Goal: Transaction & Acquisition: Purchase product/service

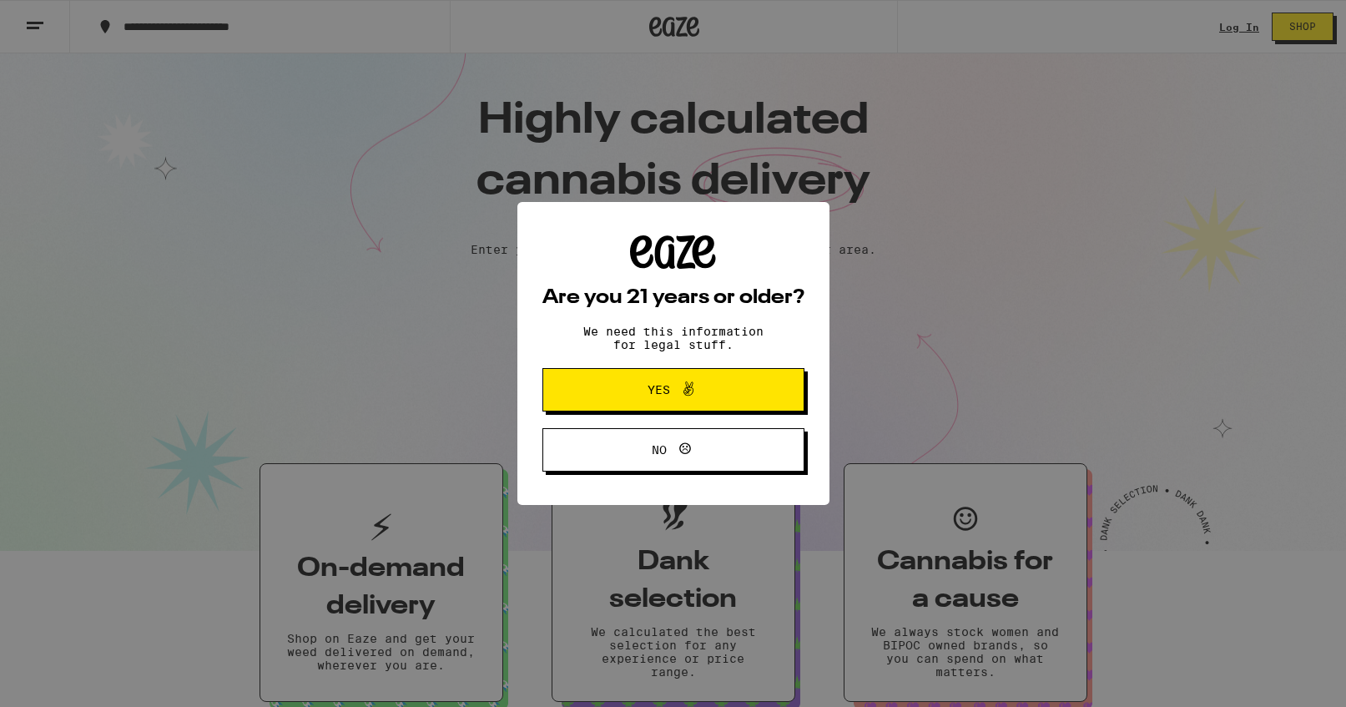
click at [1234, 36] on div "Are you 21 years or older? We need this information for legal stuff. Yes No" at bounding box center [673, 353] width 1346 height 707
click at [1239, 23] on div "Are you 21 years or older? We need this information for legal stuff. Yes No" at bounding box center [673, 353] width 1346 height 707
click at [703, 383] on span "Yes" at bounding box center [673, 390] width 127 height 22
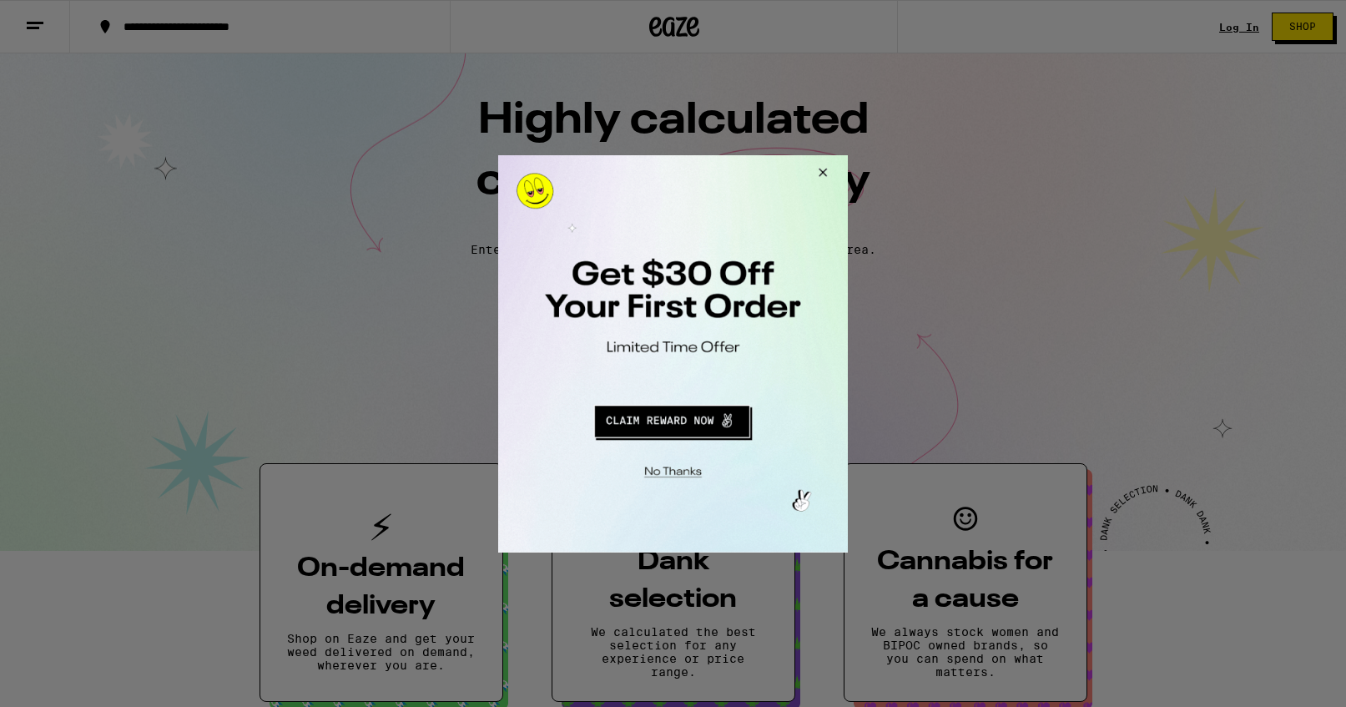
click at [675, 472] on button "Close Modal" at bounding box center [671, 469] width 340 height 26
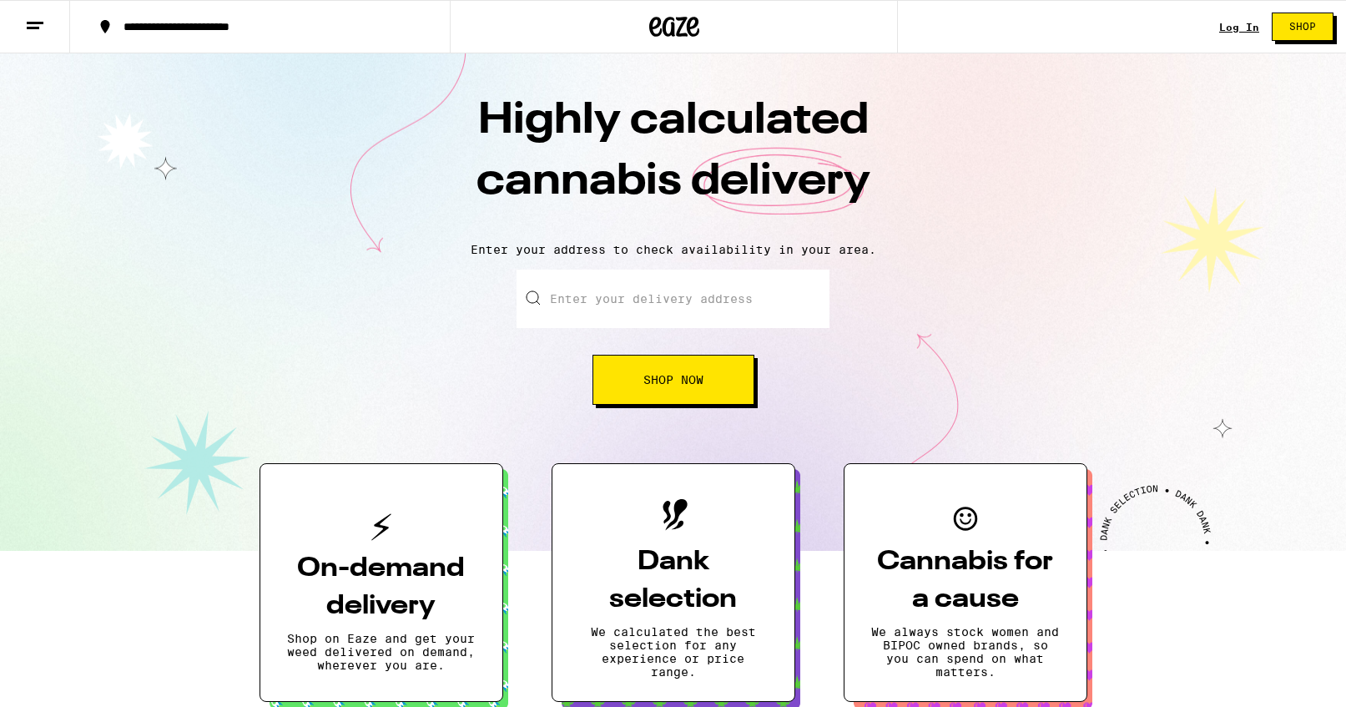
click at [1243, 38] on div "Log In Shop" at bounding box center [1282, 26] width 127 height 53
click at [1243, 30] on link "Log In" at bounding box center [1239, 27] width 40 height 11
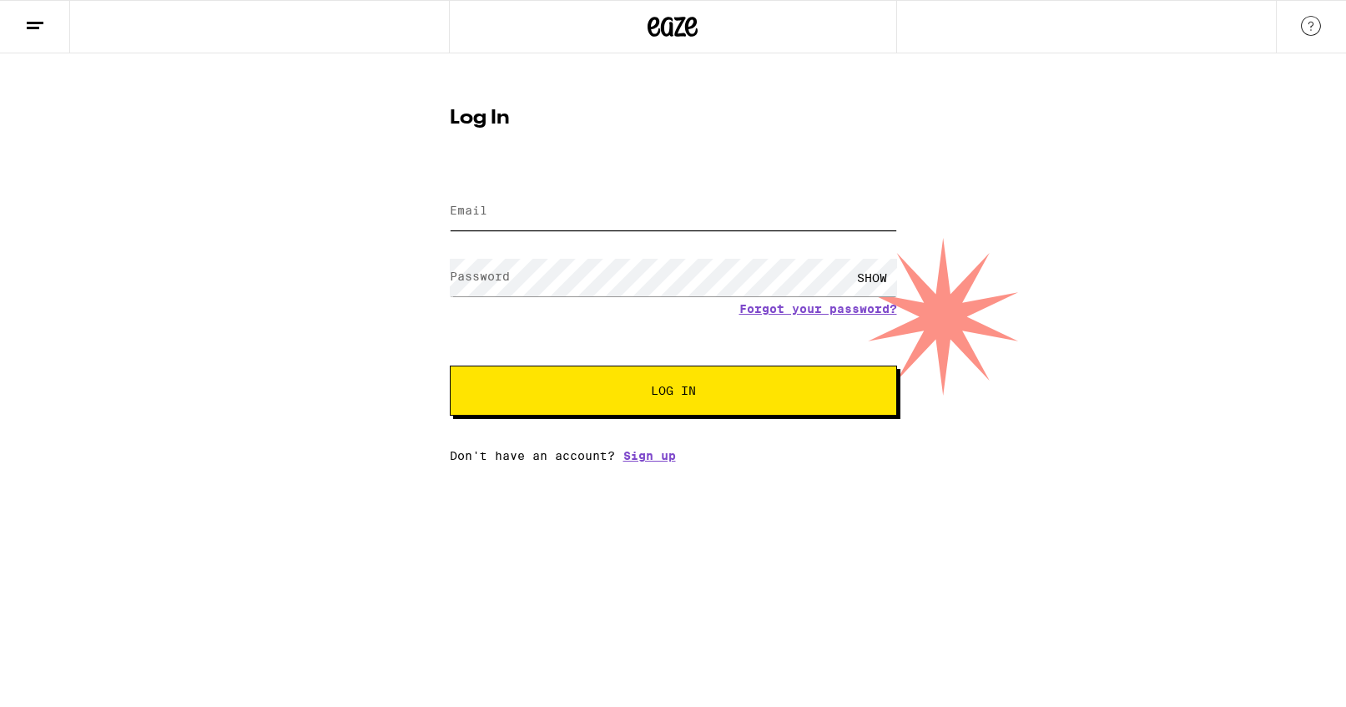
click at [628, 222] on input "Email" at bounding box center [673, 212] width 447 height 38
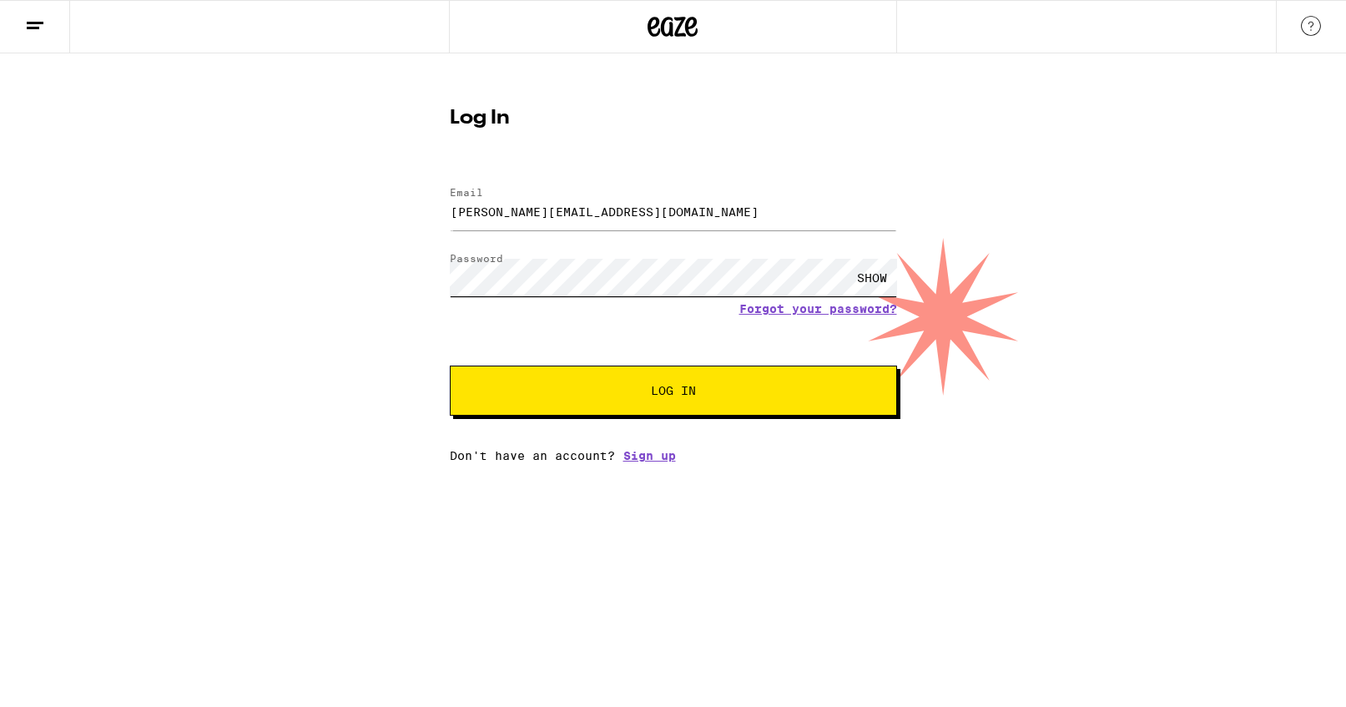
click at [450, 366] on button "Log In" at bounding box center [673, 391] width 447 height 50
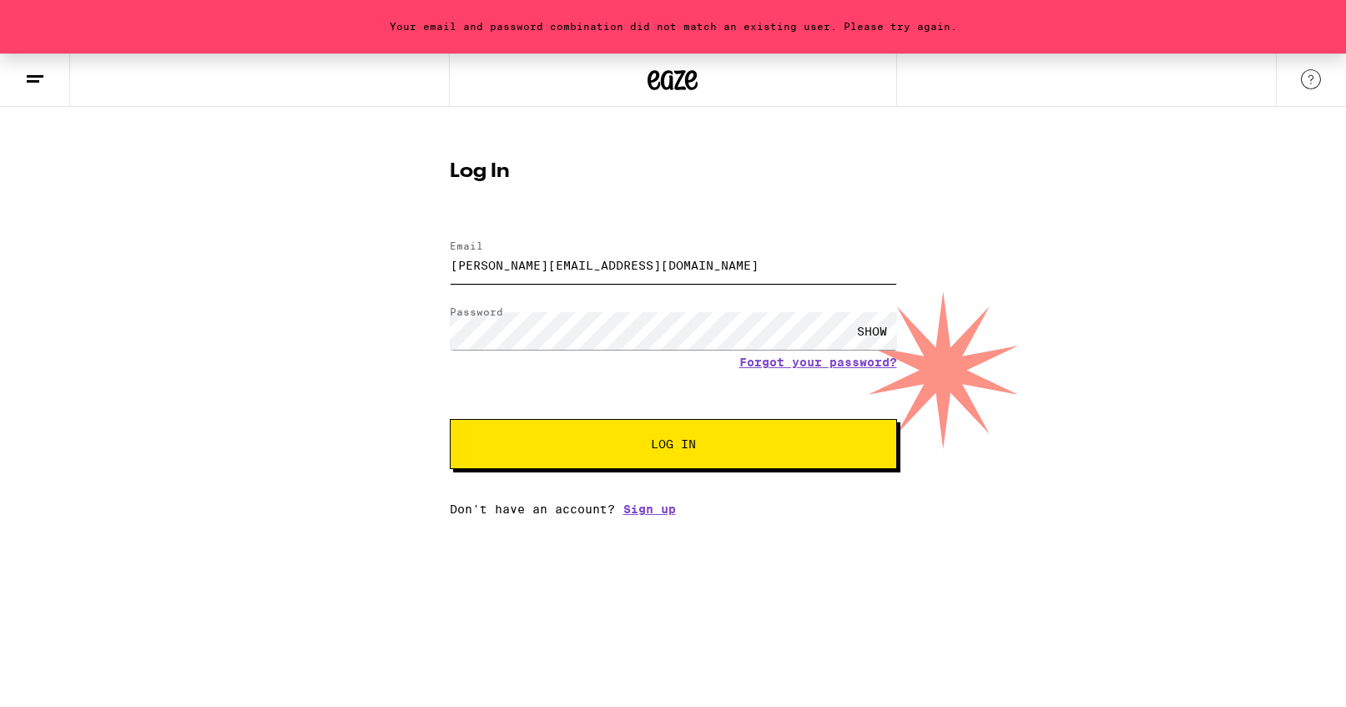
click at [611, 257] on input "[PERSON_NAME][EMAIL_ADDRESS][DOMAIN_NAME]" at bounding box center [673, 265] width 447 height 38
click at [450, 419] on button "Log In" at bounding box center [673, 444] width 447 height 50
click at [622, 261] on input "[PERSON_NAME][EMAIL_ADDRESS][DOMAIN_NAME]" at bounding box center [673, 265] width 447 height 38
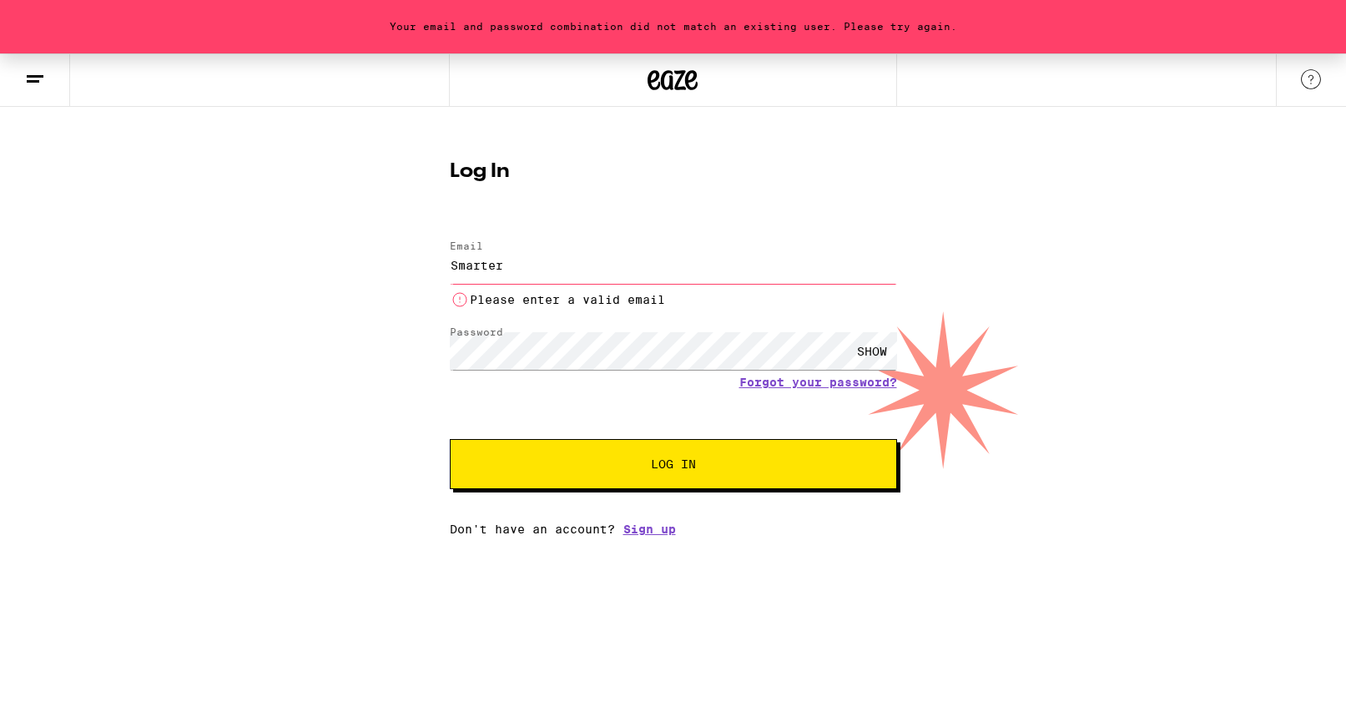
type input "[EMAIL_ADDRESS][DOMAIN_NAME]"
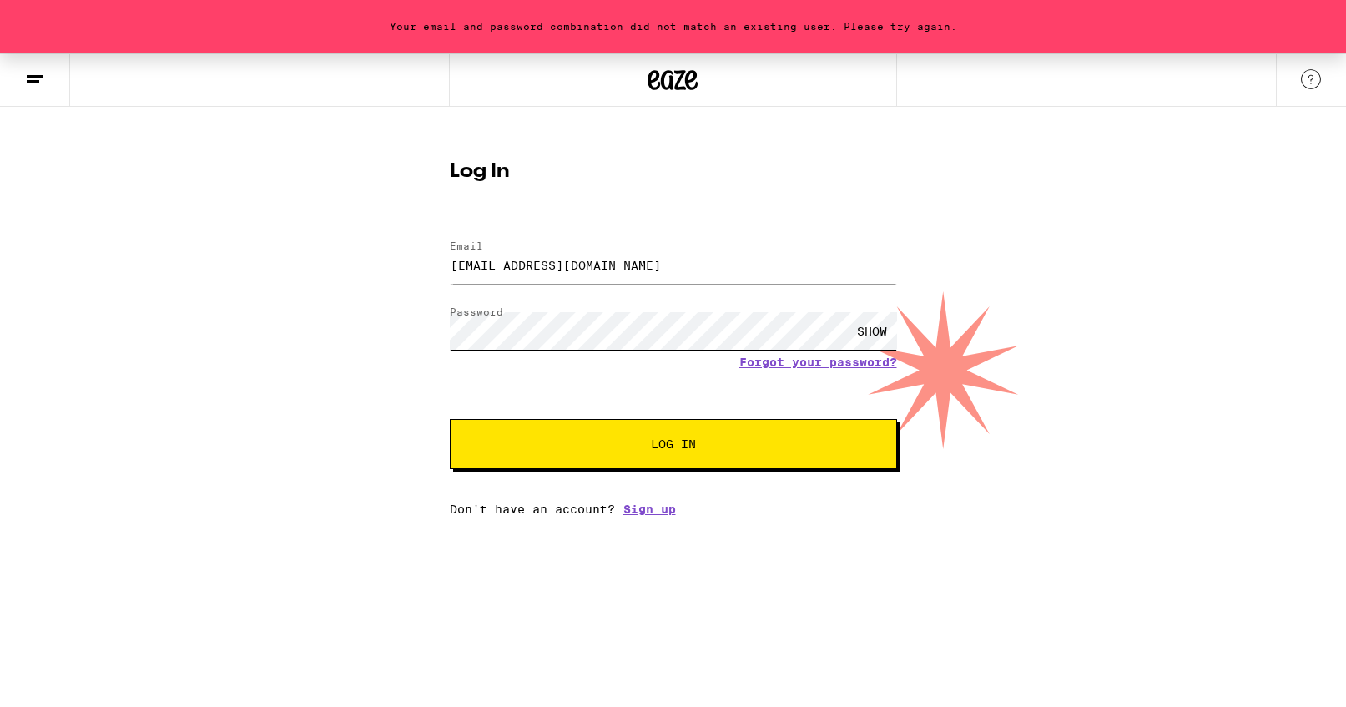
click at [450, 419] on button "Log In" at bounding box center [673, 444] width 447 height 50
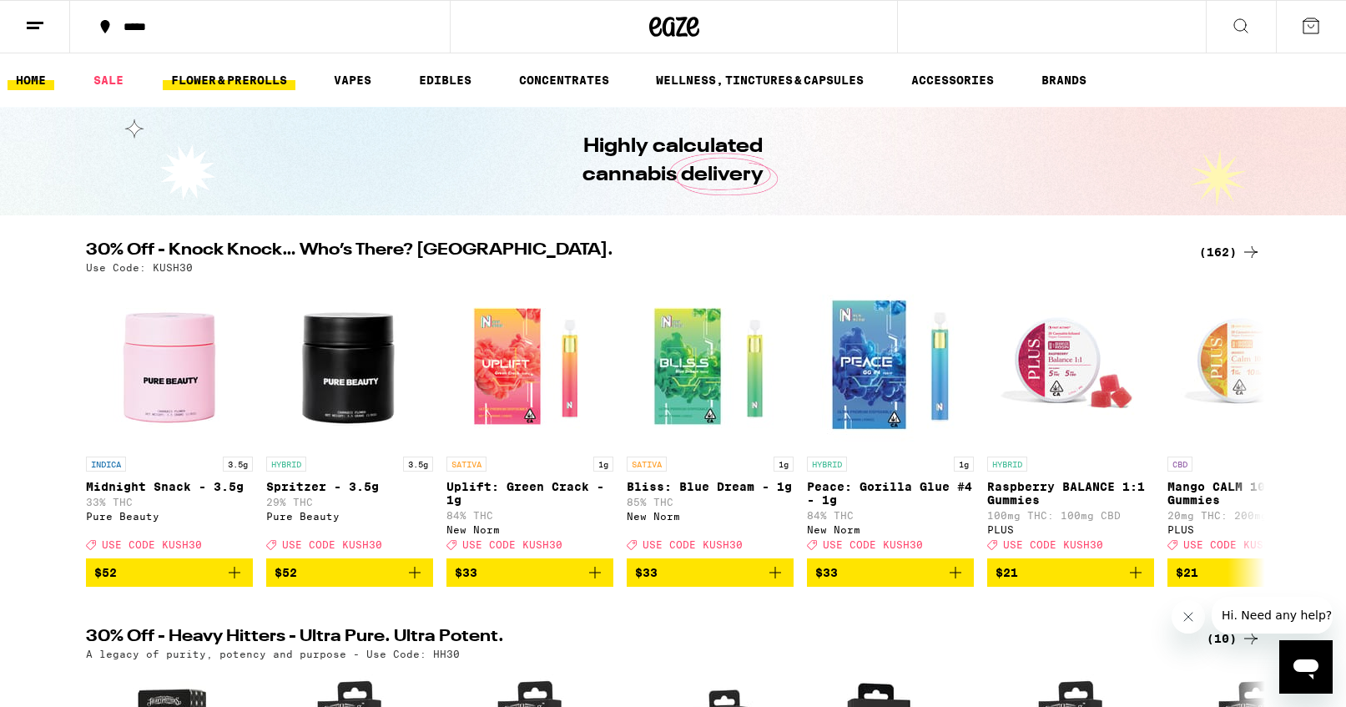
click at [233, 84] on link "FLOWER & PREROLLS" at bounding box center [229, 80] width 133 height 20
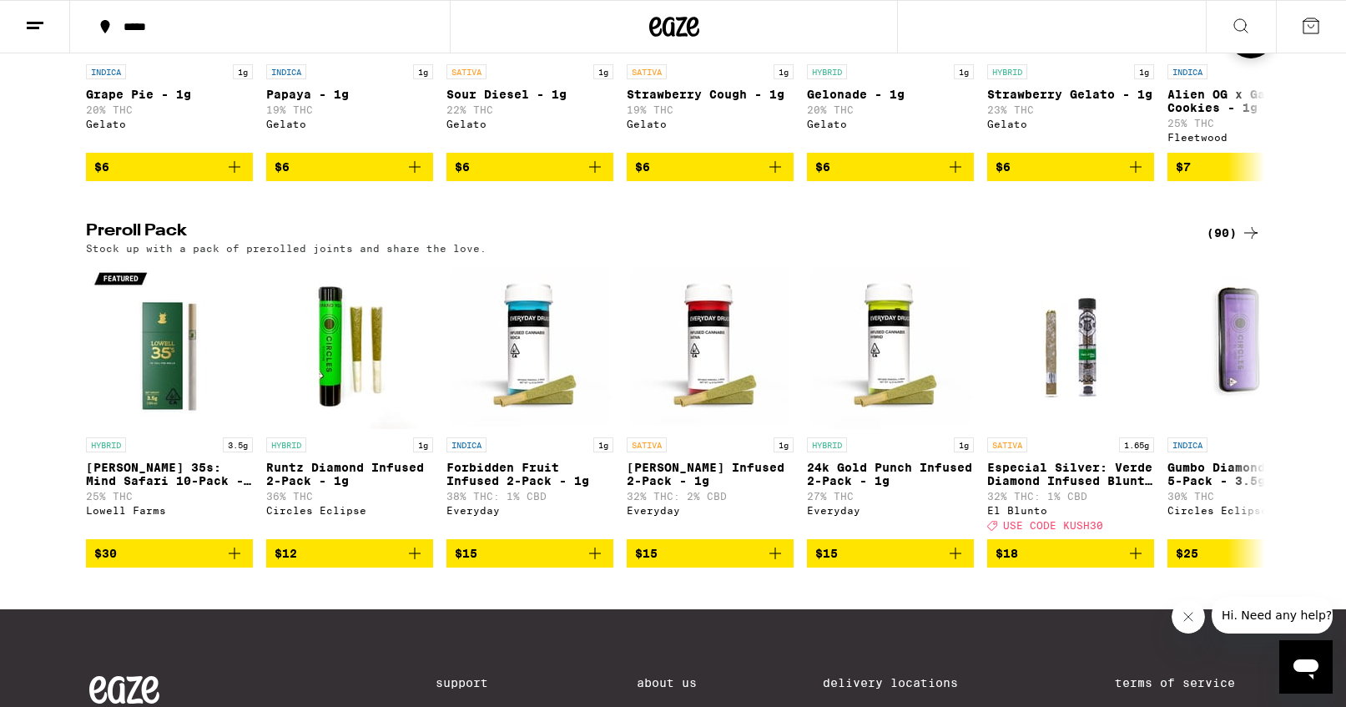
scroll to position [1181, 0]
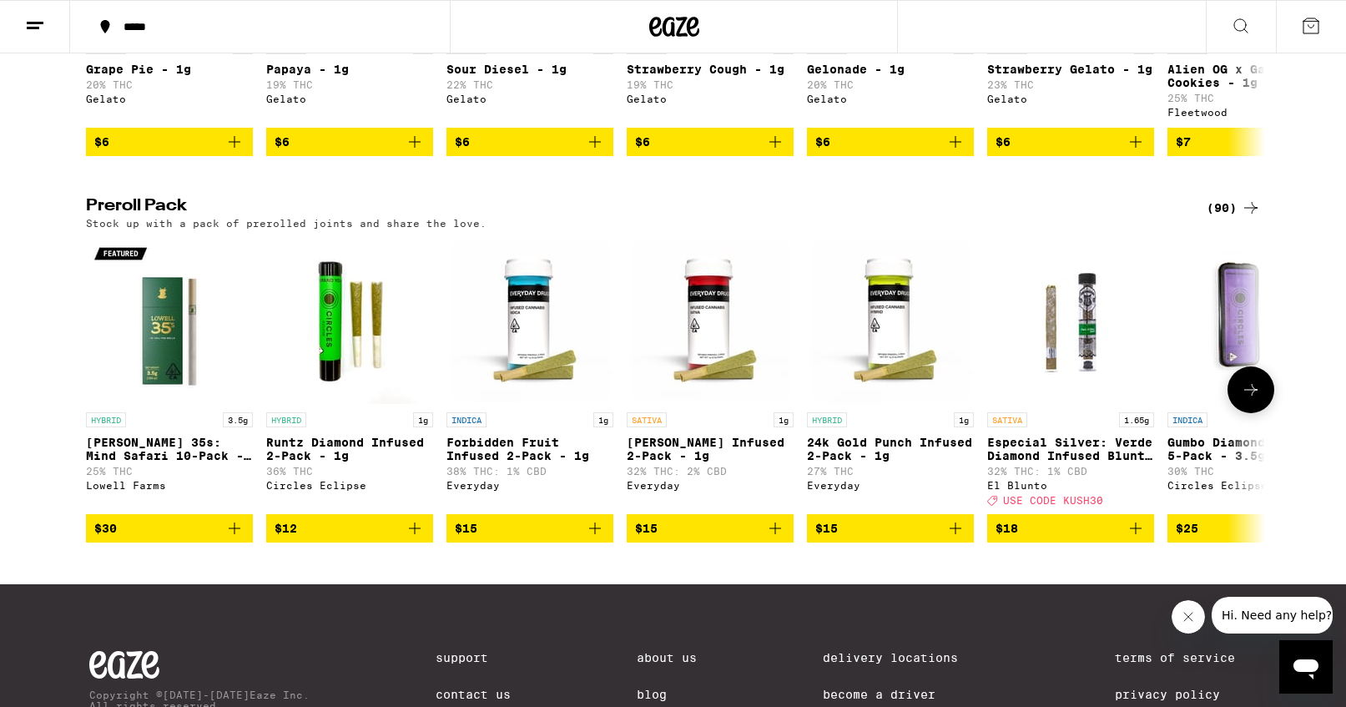
click at [1251, 400] on icon at bounding box center [1251, 390] width 20 height 20
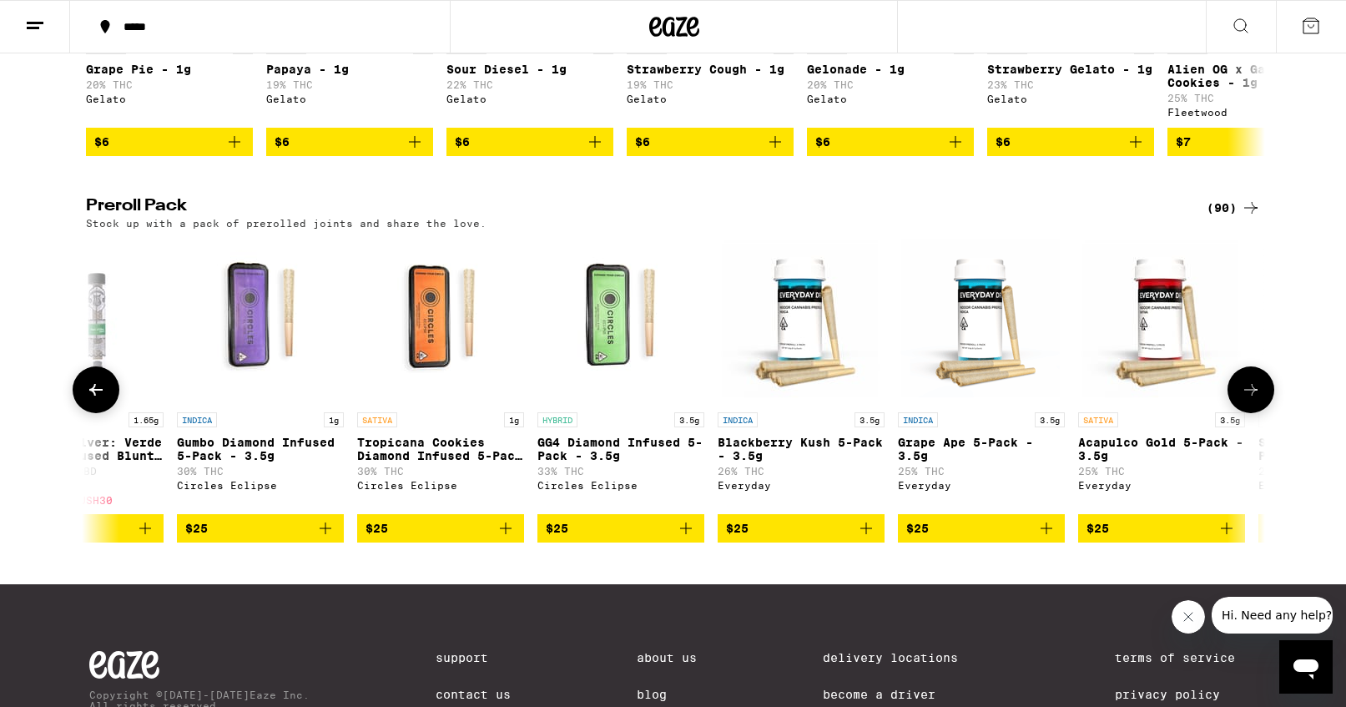
scroll to position [0, 993]
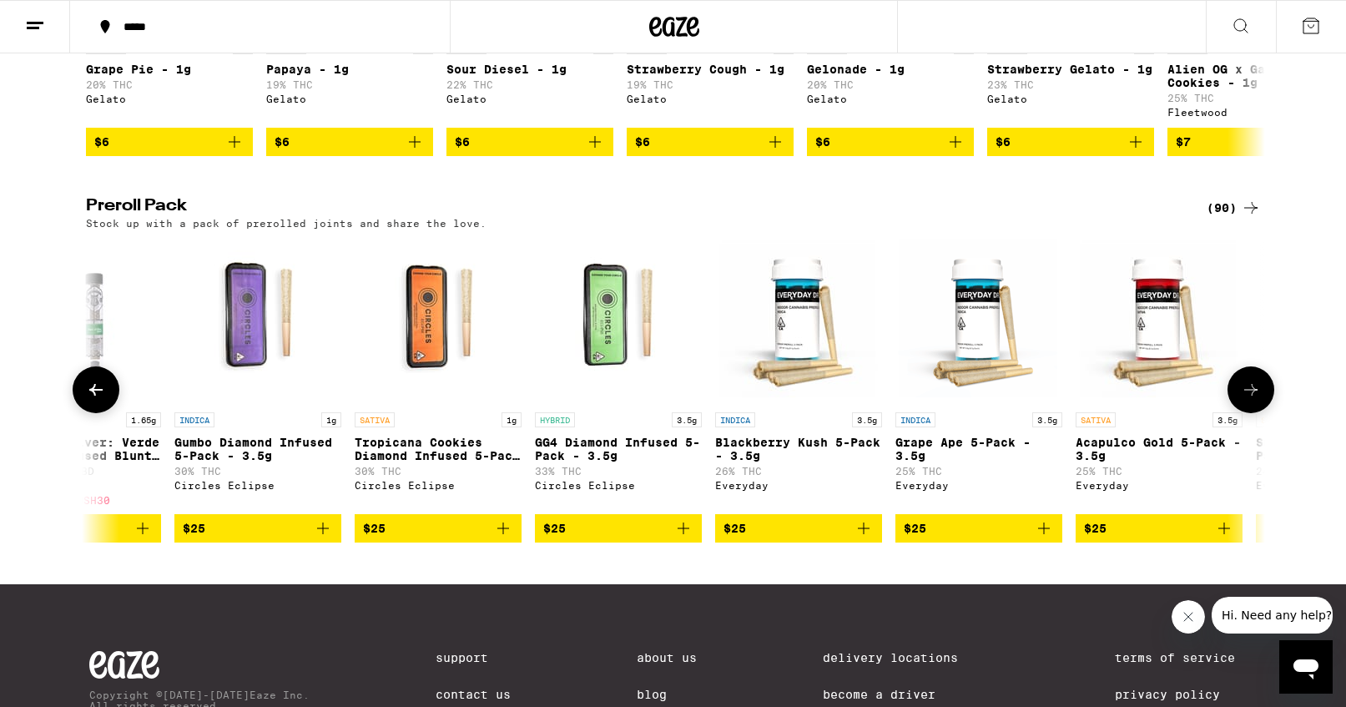
click at [327, 538] on icon "Add to bag" at bounding box center [323, 528] width 20 height 20
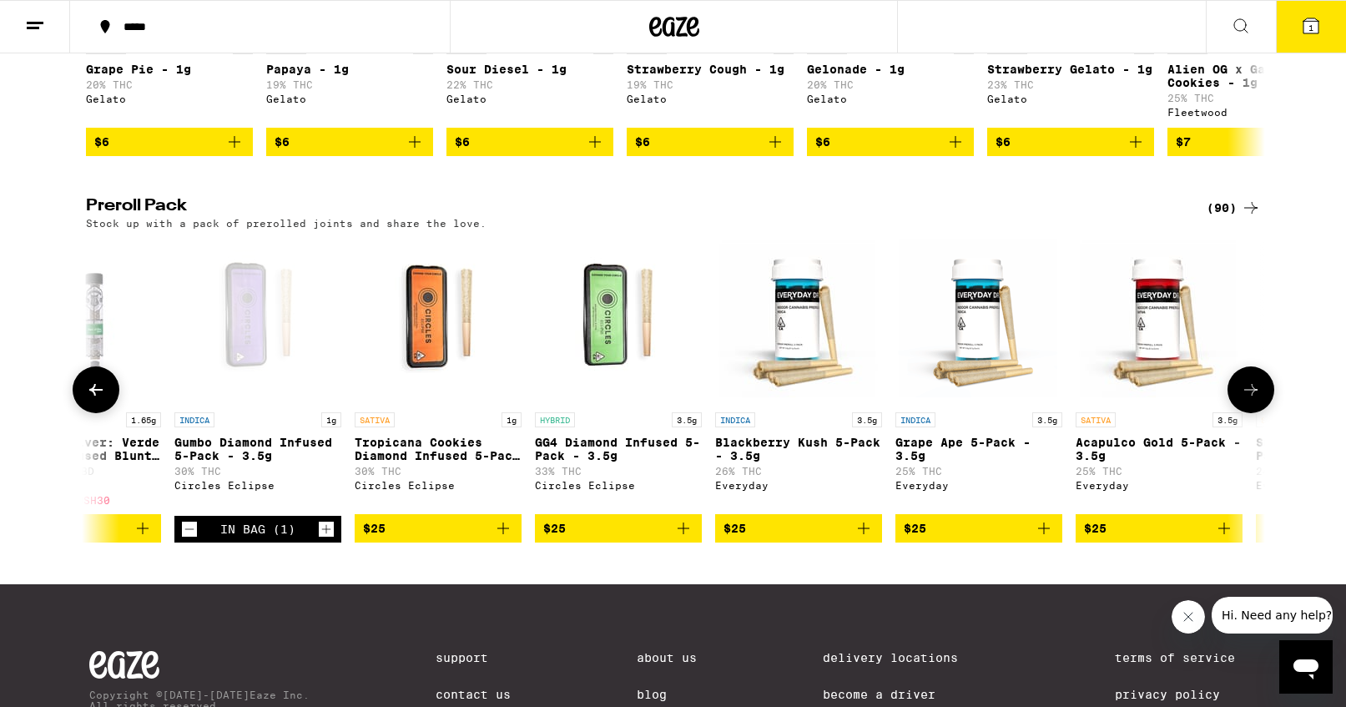
scroll to position [1234, 0]
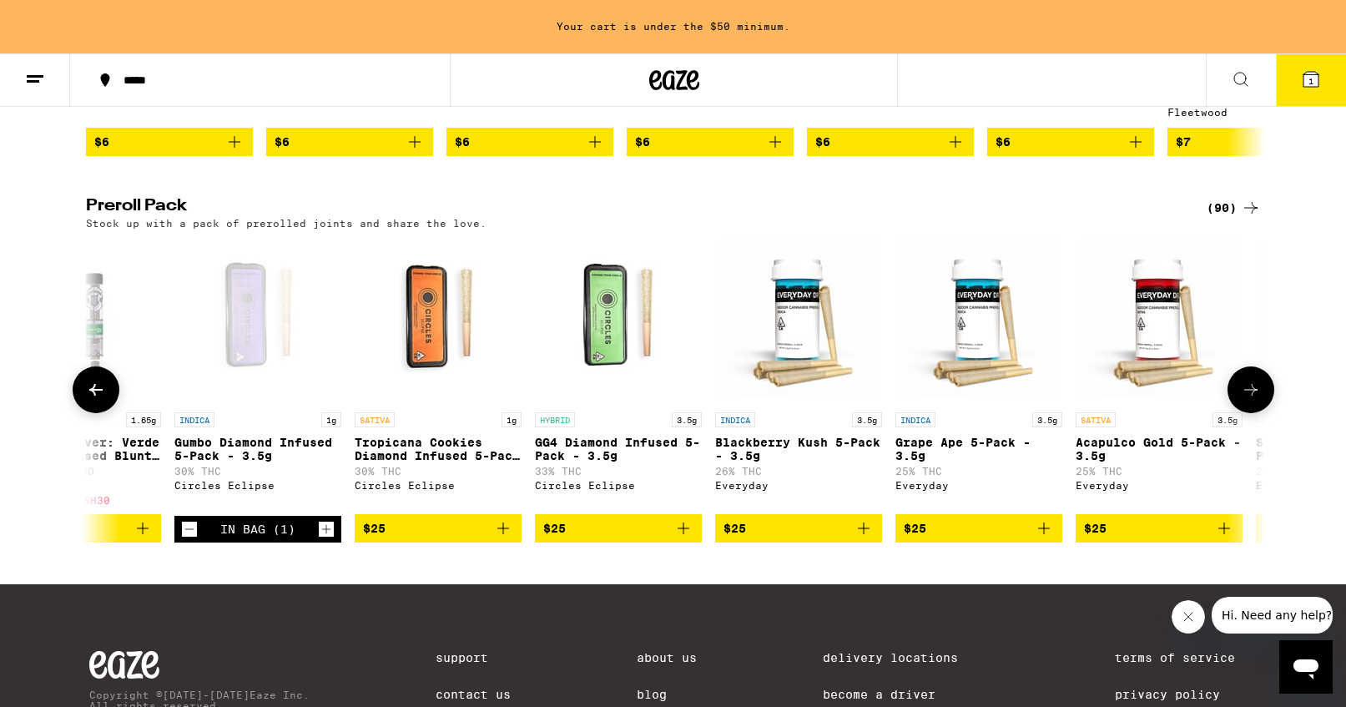
click at [688, 538] on icon "Add to bag" at bounding box center [683, 528] width 20 height 20
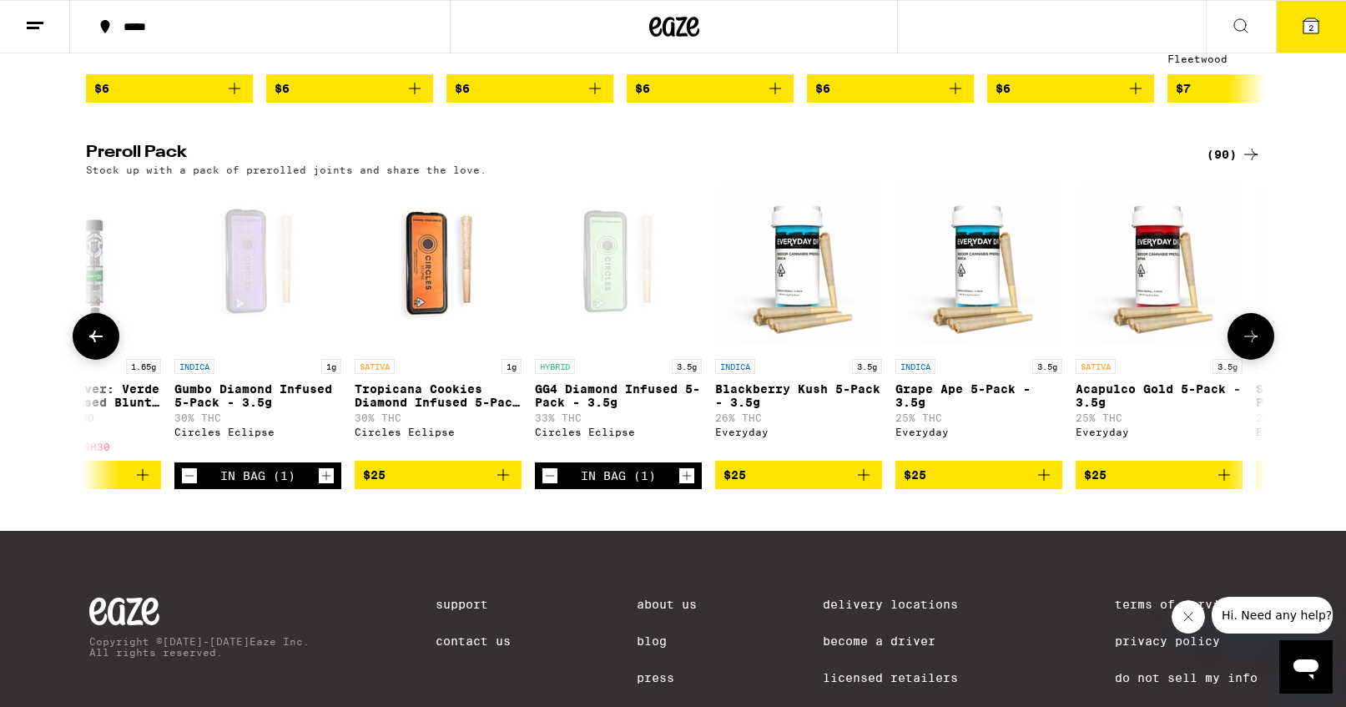
scroll to position [1181, 0]
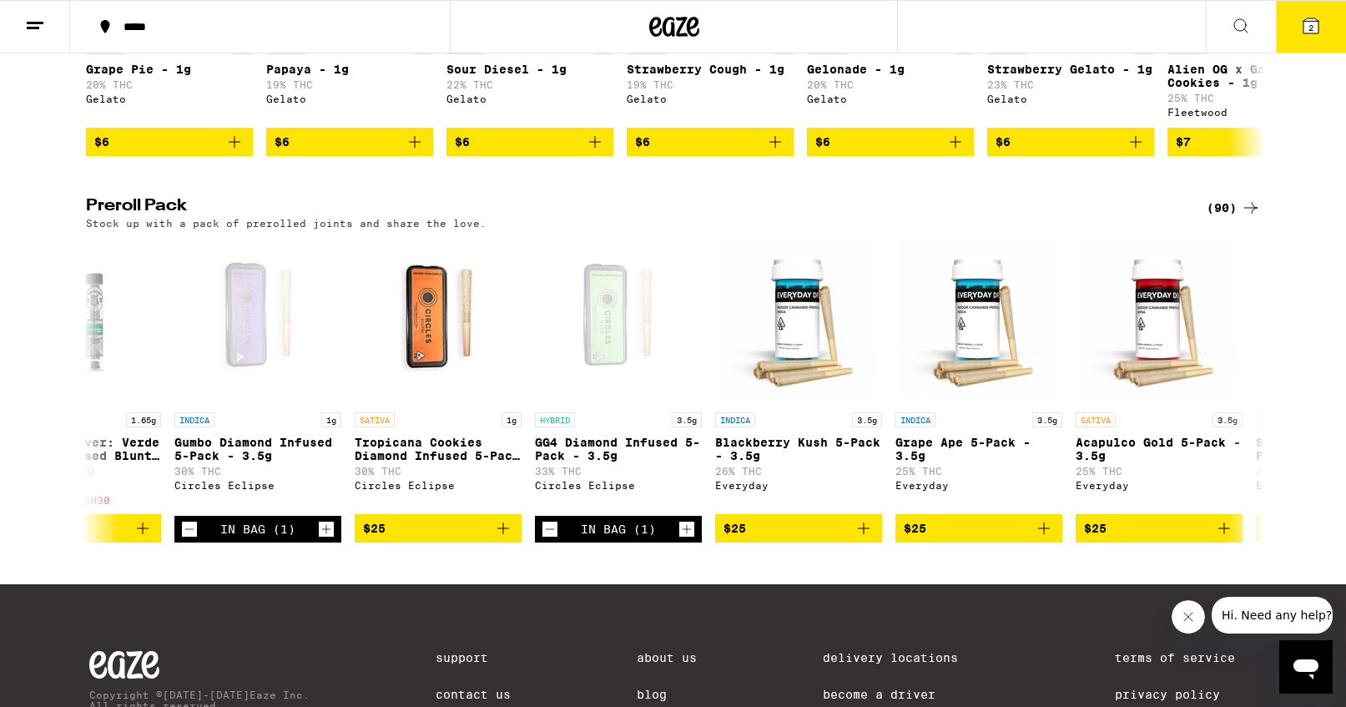
click at [1301, 28] on icon at bounding box center [1311, 26] width 20 height 20
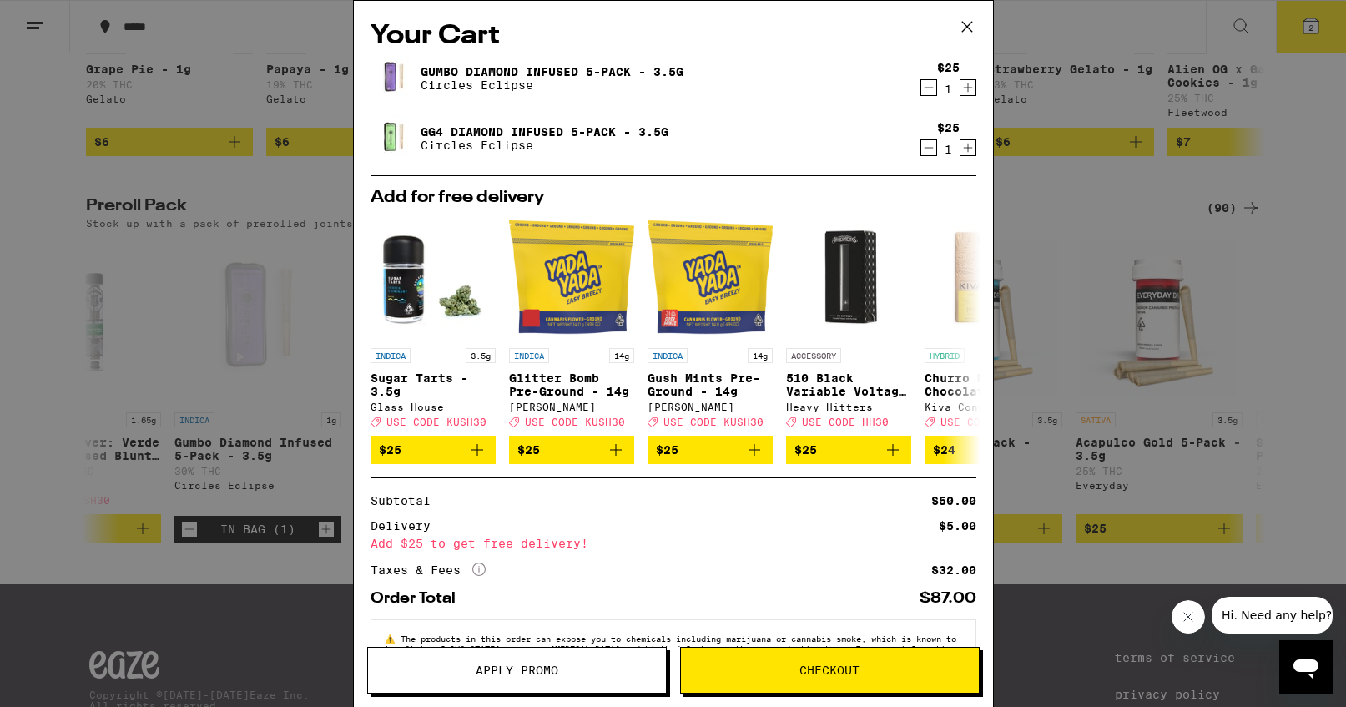
click at [815, 664] on span "Checkout" at bounding box center [830, 670] width 60 height 12
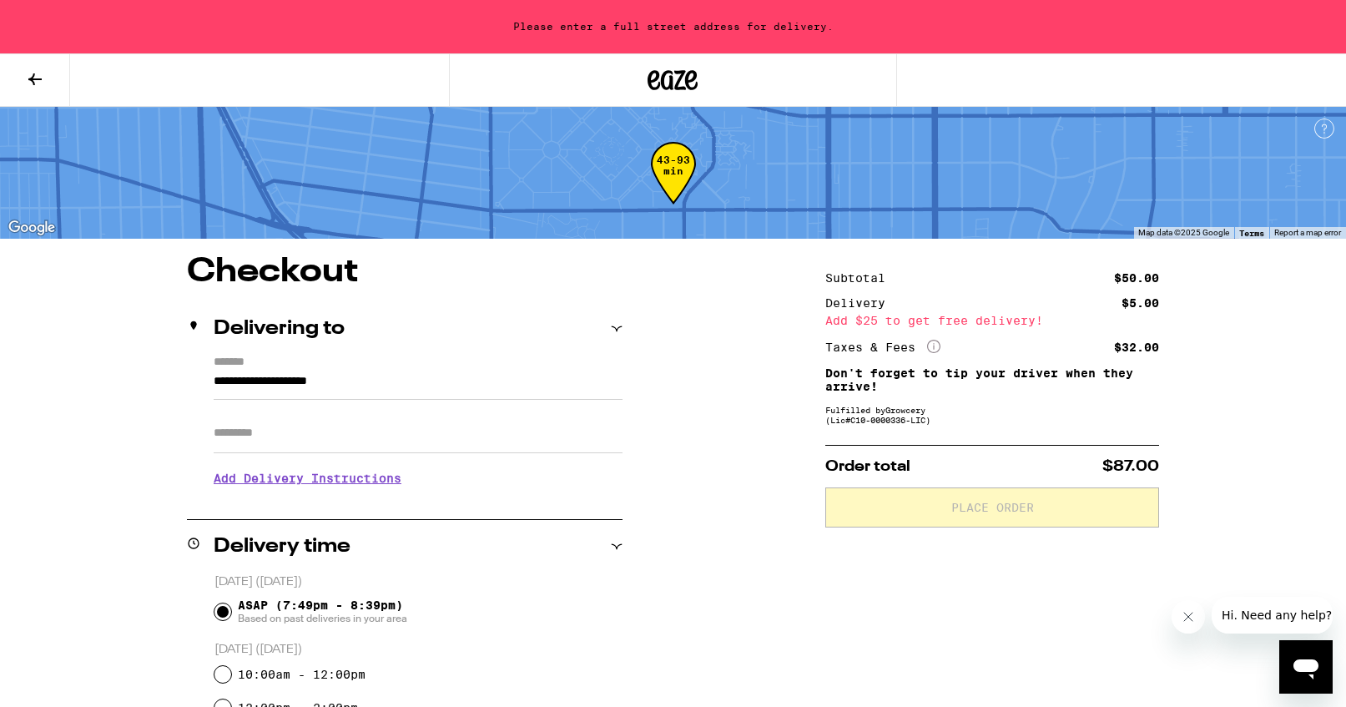
click at [475, 386] on input "**********" at bounding box center [418, 385] width 409 height 28
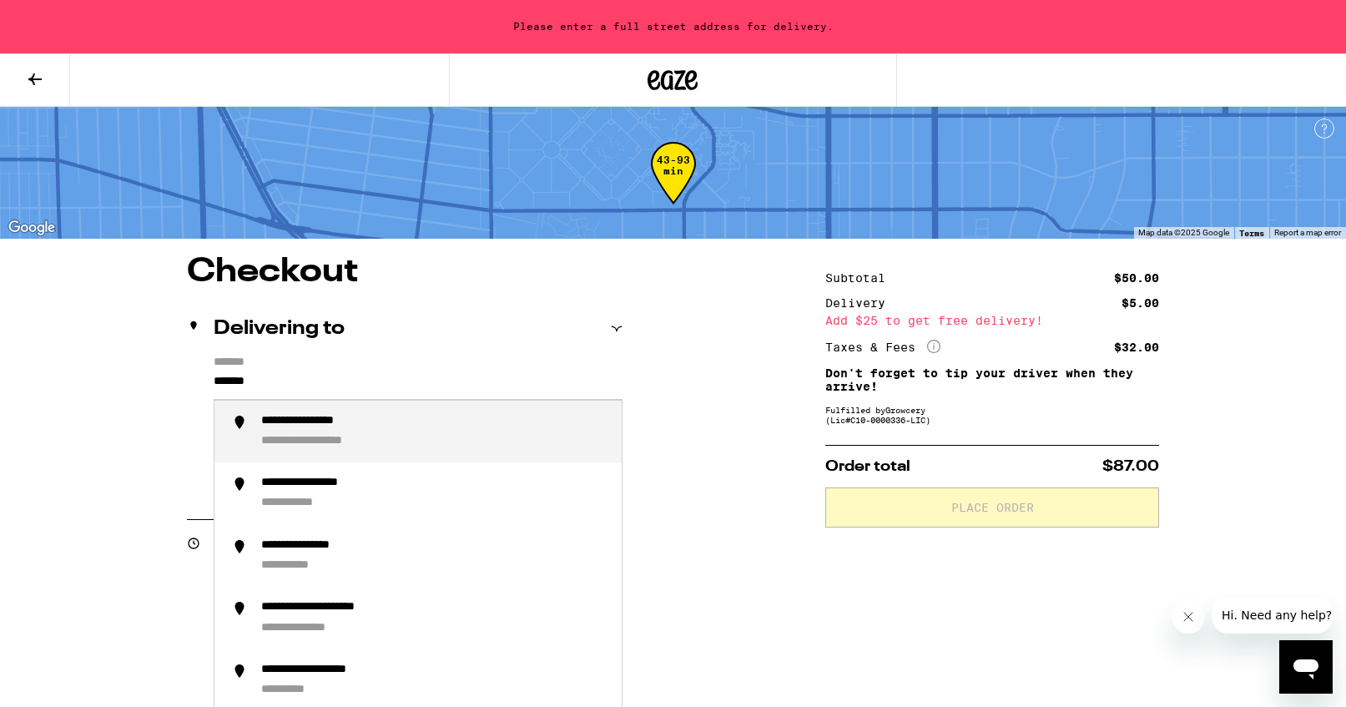
click at [430, 426] on div "**********" at bounding box center [434, 432] width 347 height 36
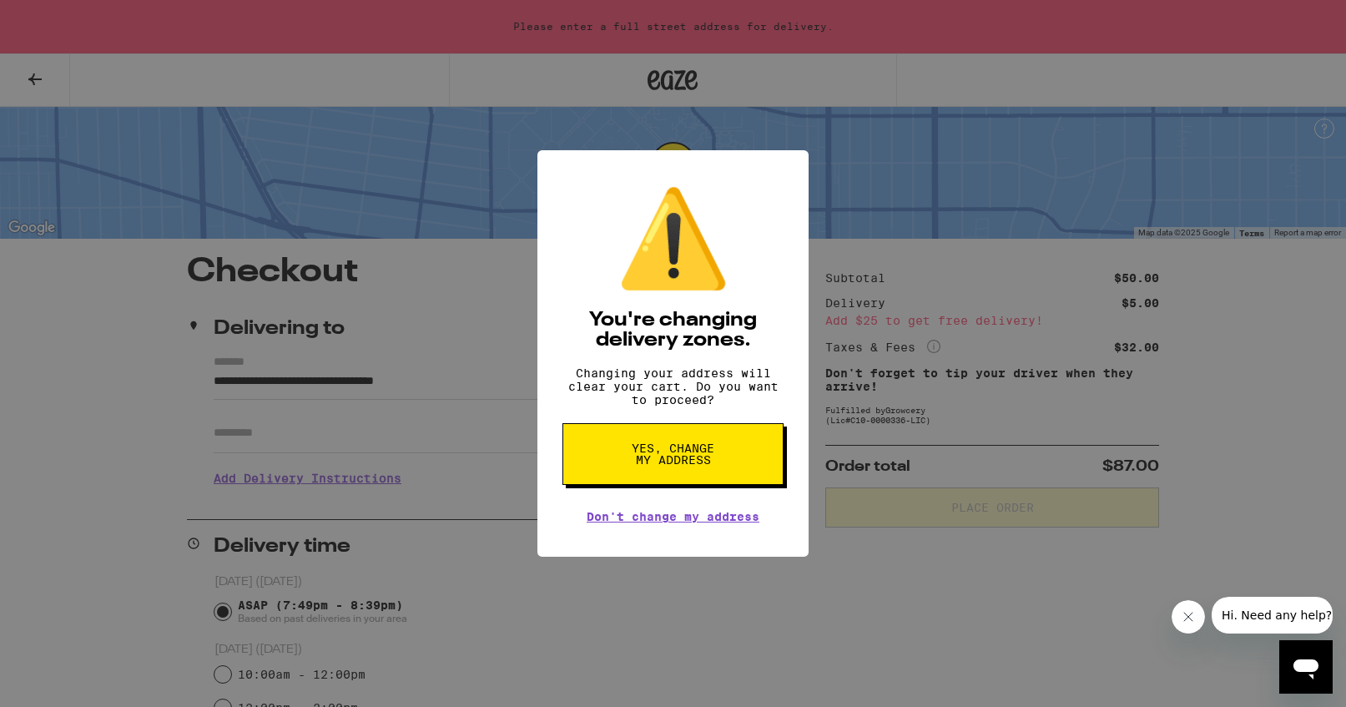
click at [628, 466] on button "Yes, change my address" at bounding box center [672, 454] width 221 height 62
type input "**********"
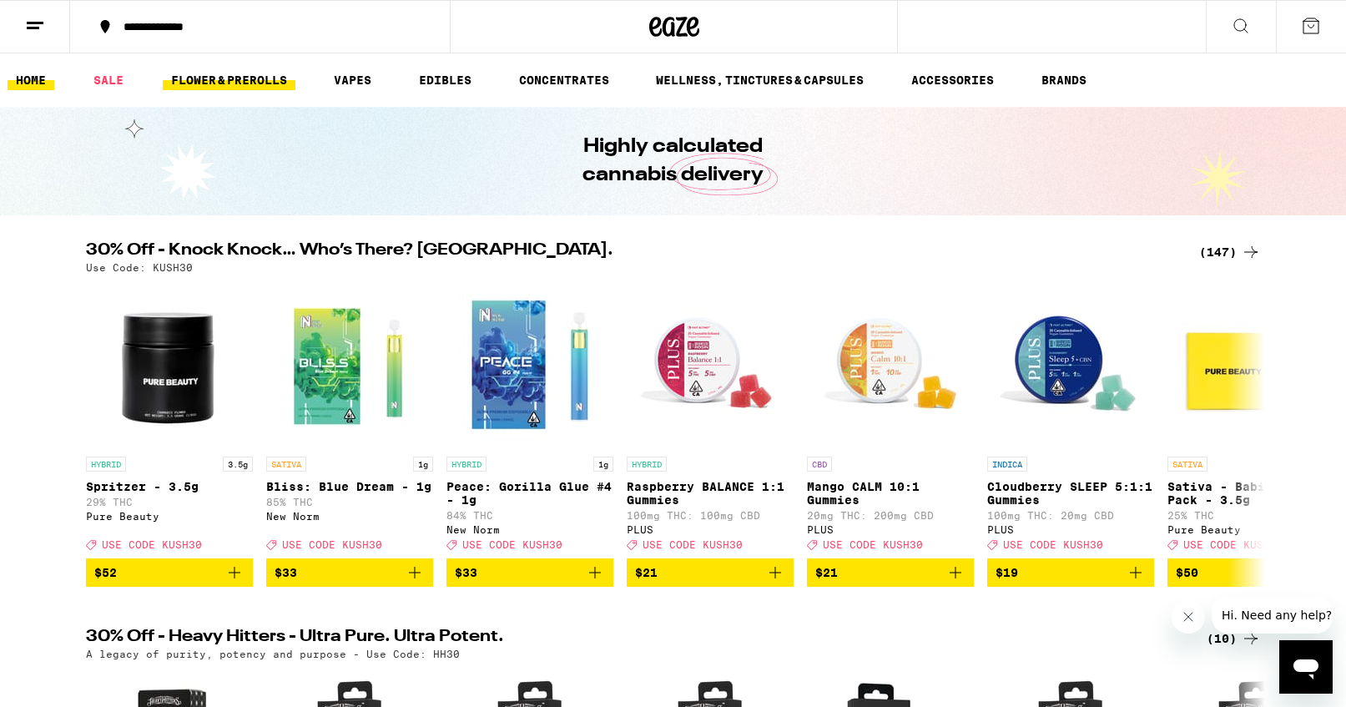
click at [268, 90] on link "FLOWER & PREROLLS" at bounding box center [229, 80] width 133 height 20
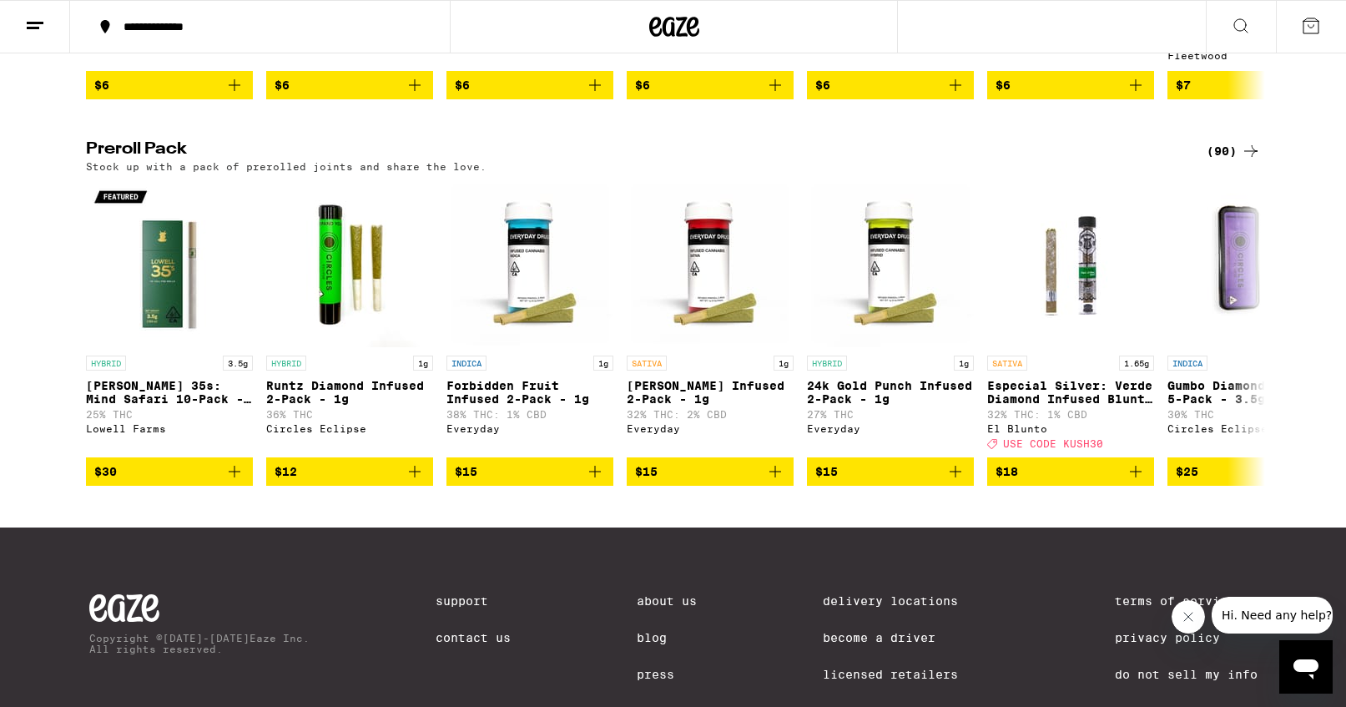
scroll to position [1247, 0]
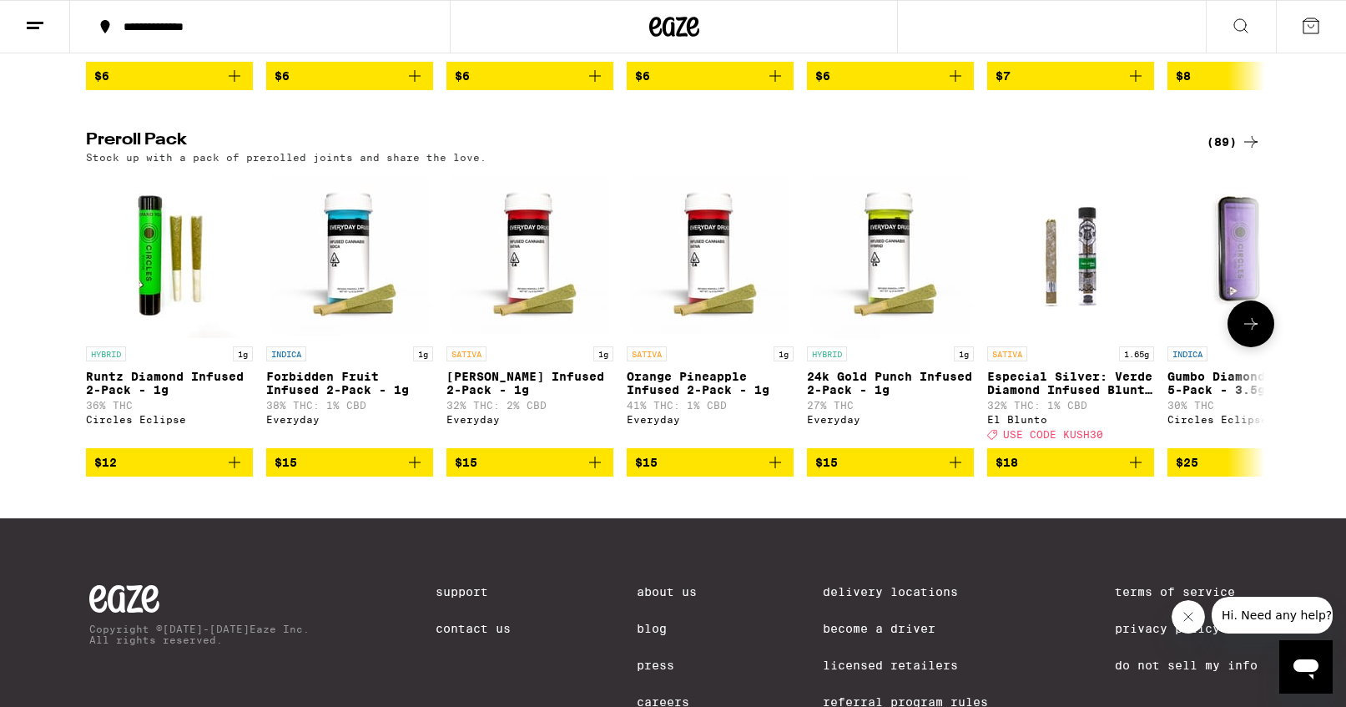
click at [1256, 347] on button at bounding box center [1251, 323] width 47 height 47
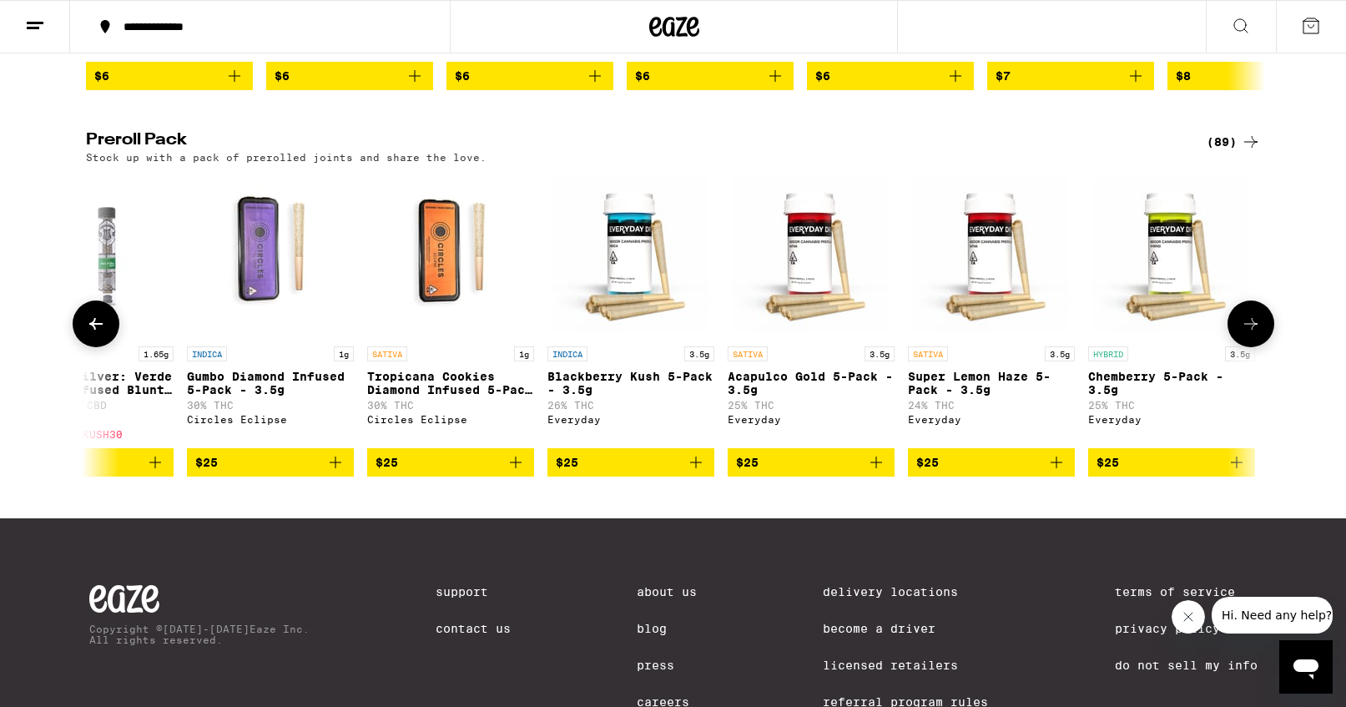
scroll to position [0, 993]
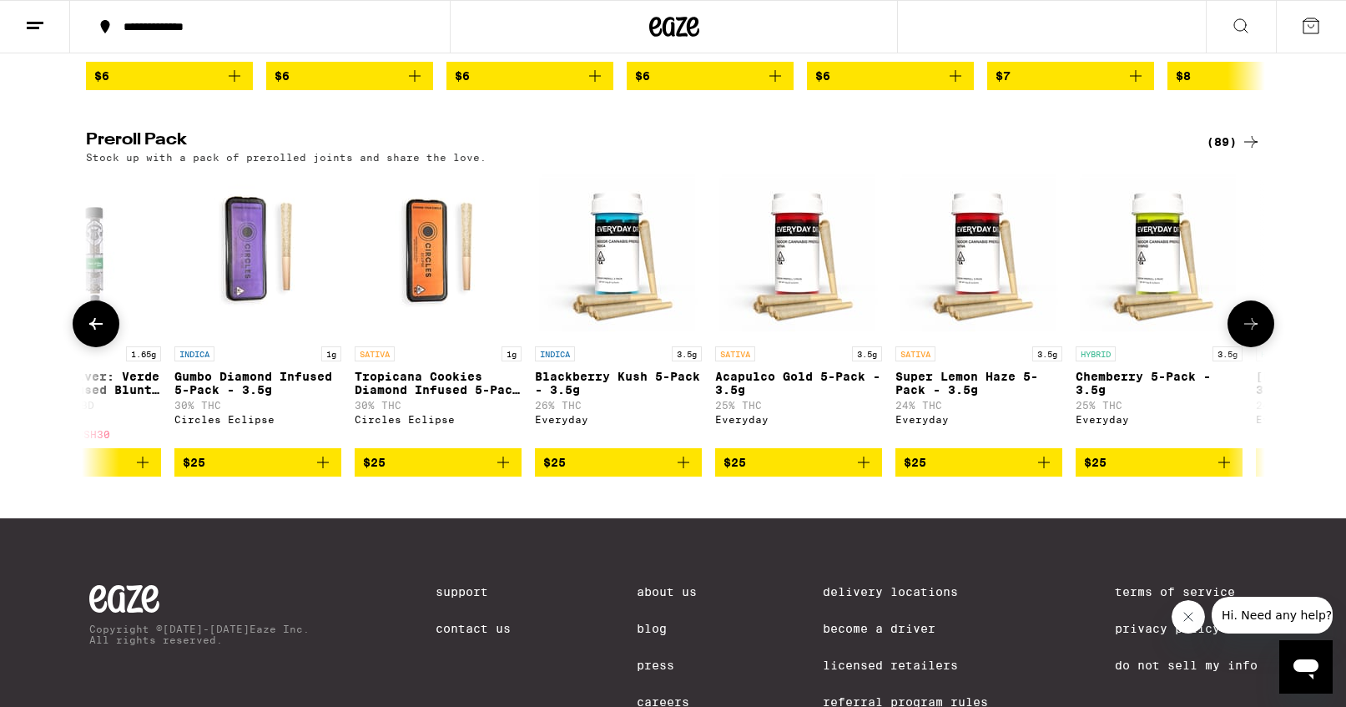
click at [330, 472] on icon "Add to bag" at bounding box center [323, 462] width 20 height 20
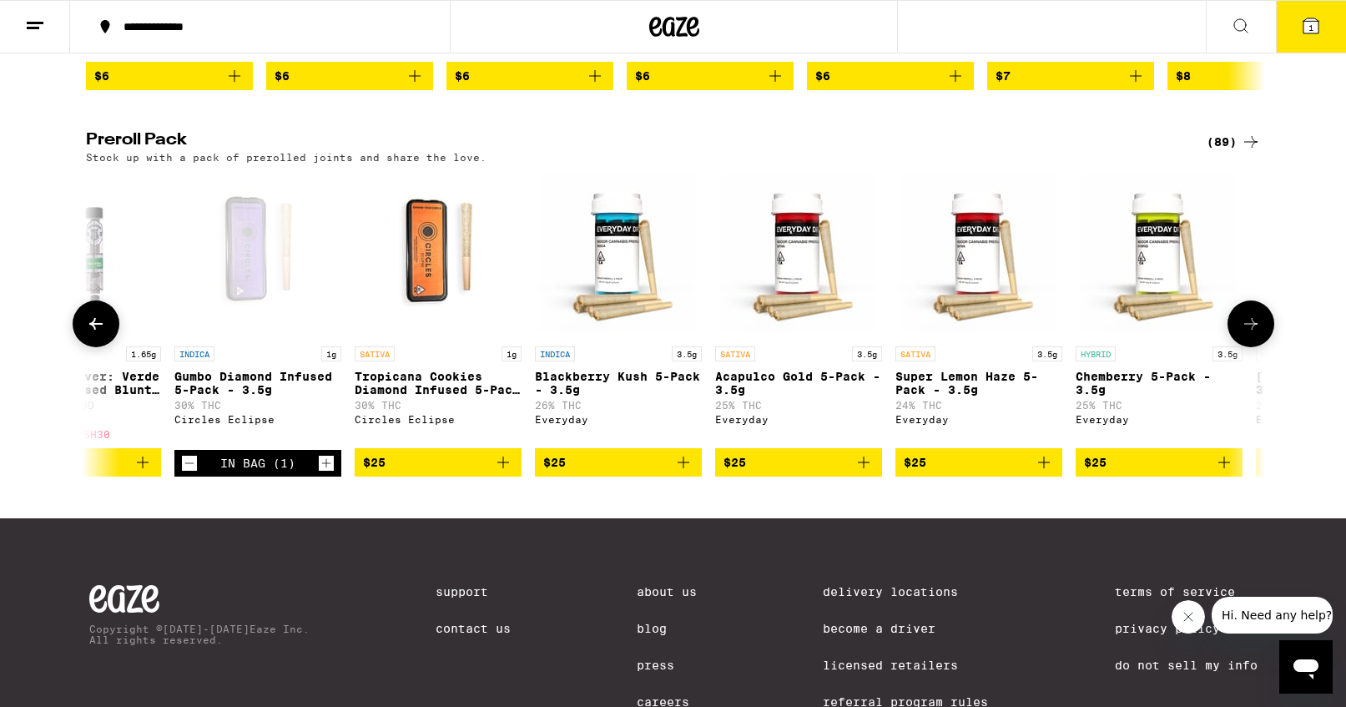
scroll to position [1300, 0]
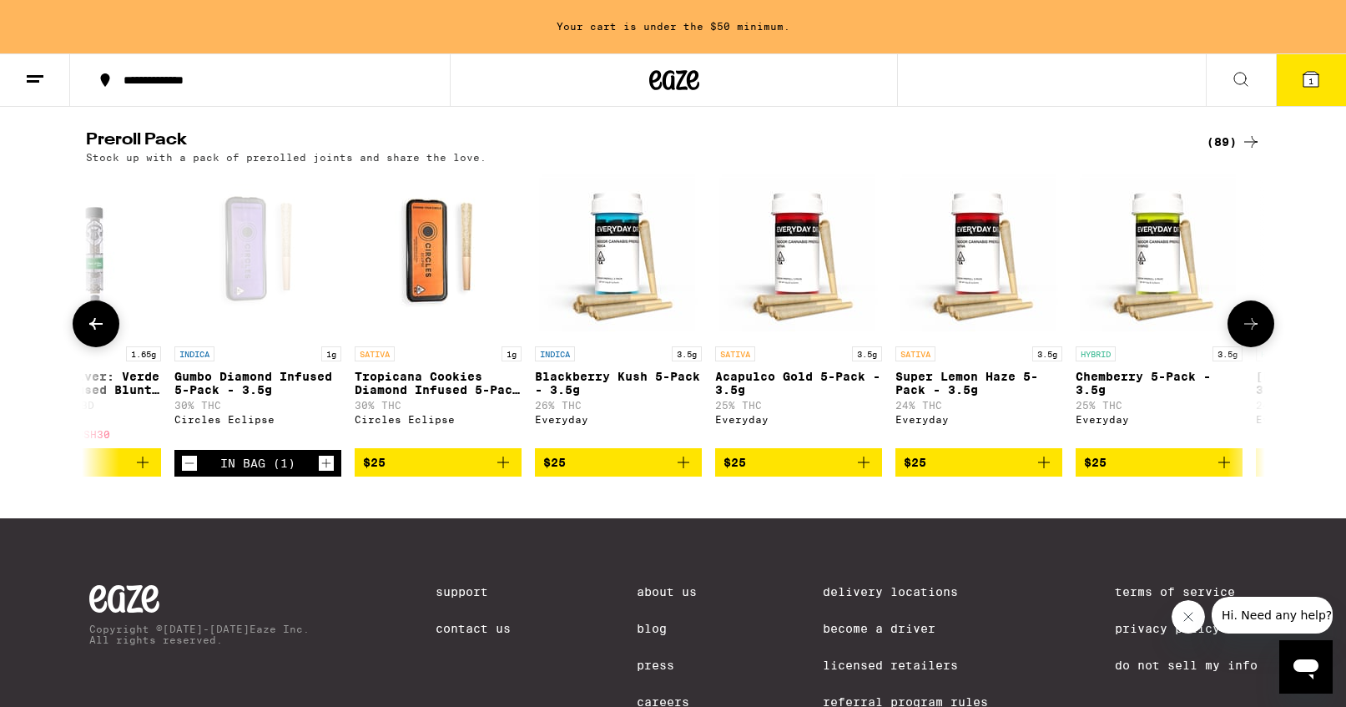
click at [1248, 334] on icon at bounding box center [1251, 324] width 20 height 20
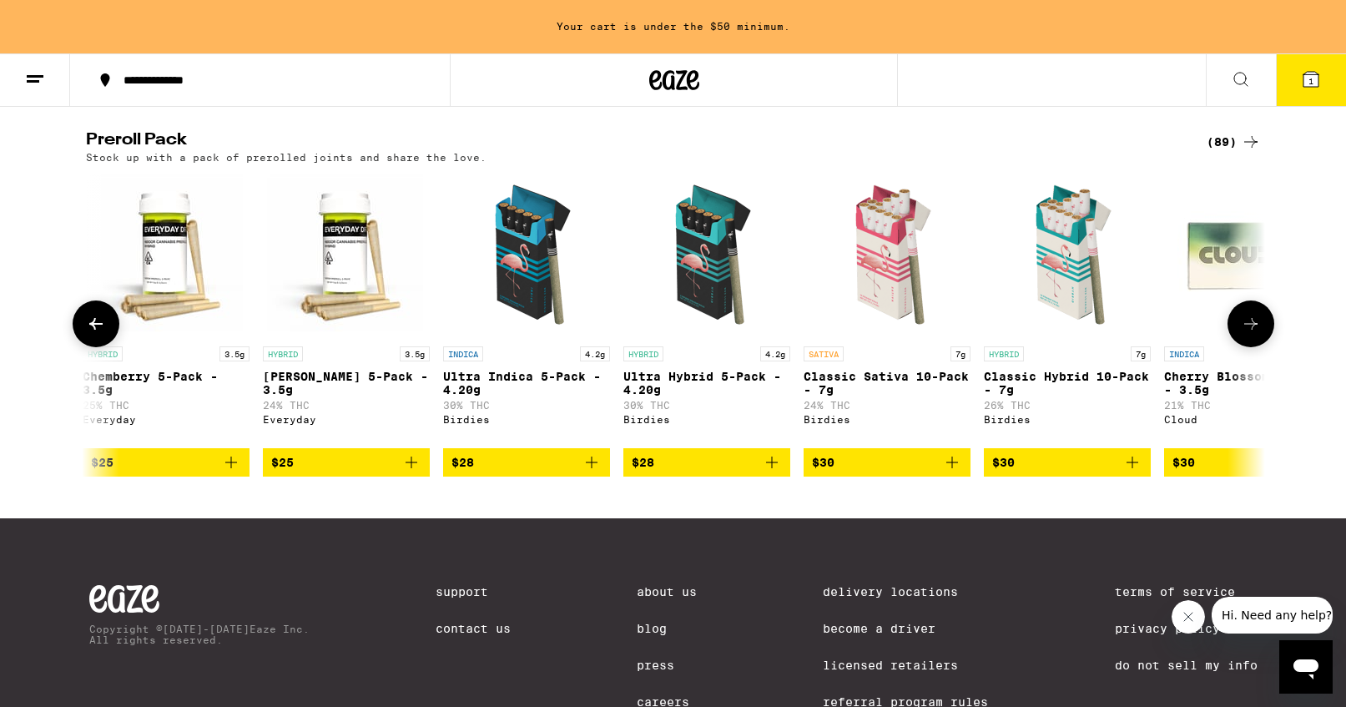
click at [1257, 334] on icon at bounding box center [1251, 324] width 20 height 20
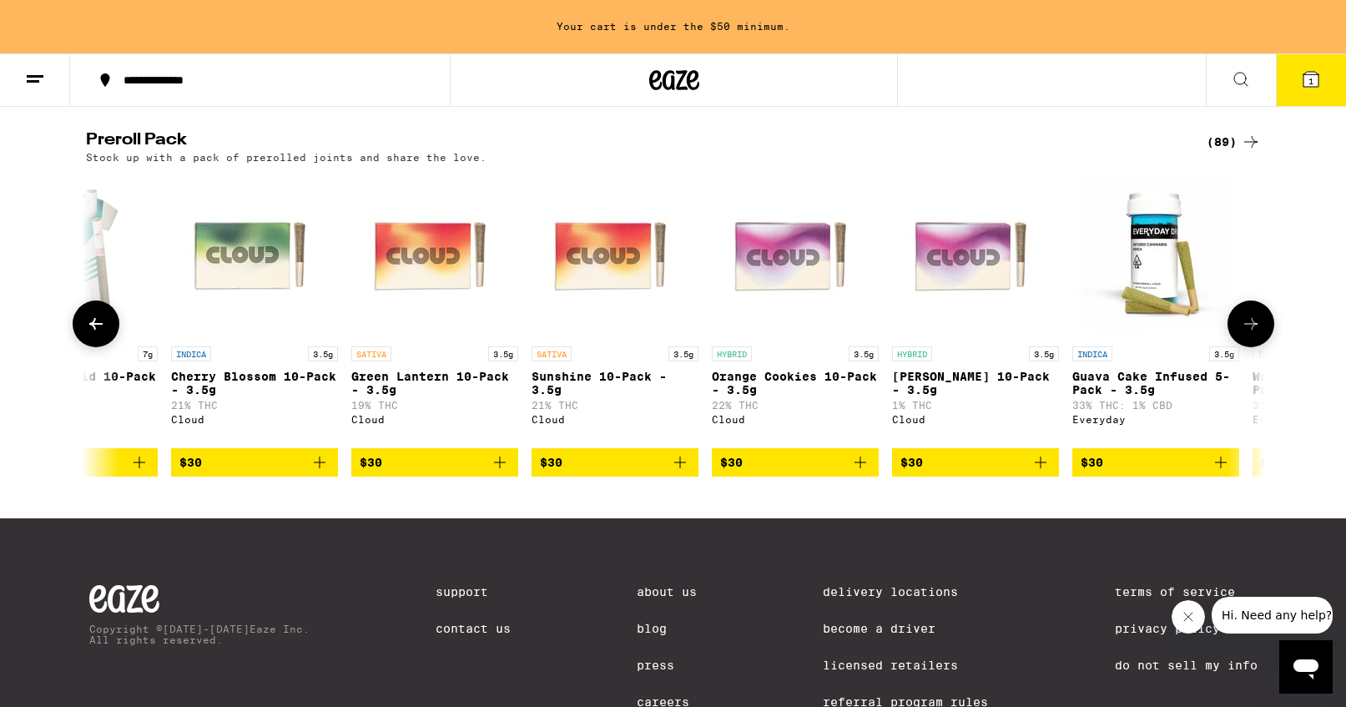
click at [1257, 334] on icon at bounding box center [1251, 324] width 20 height 20
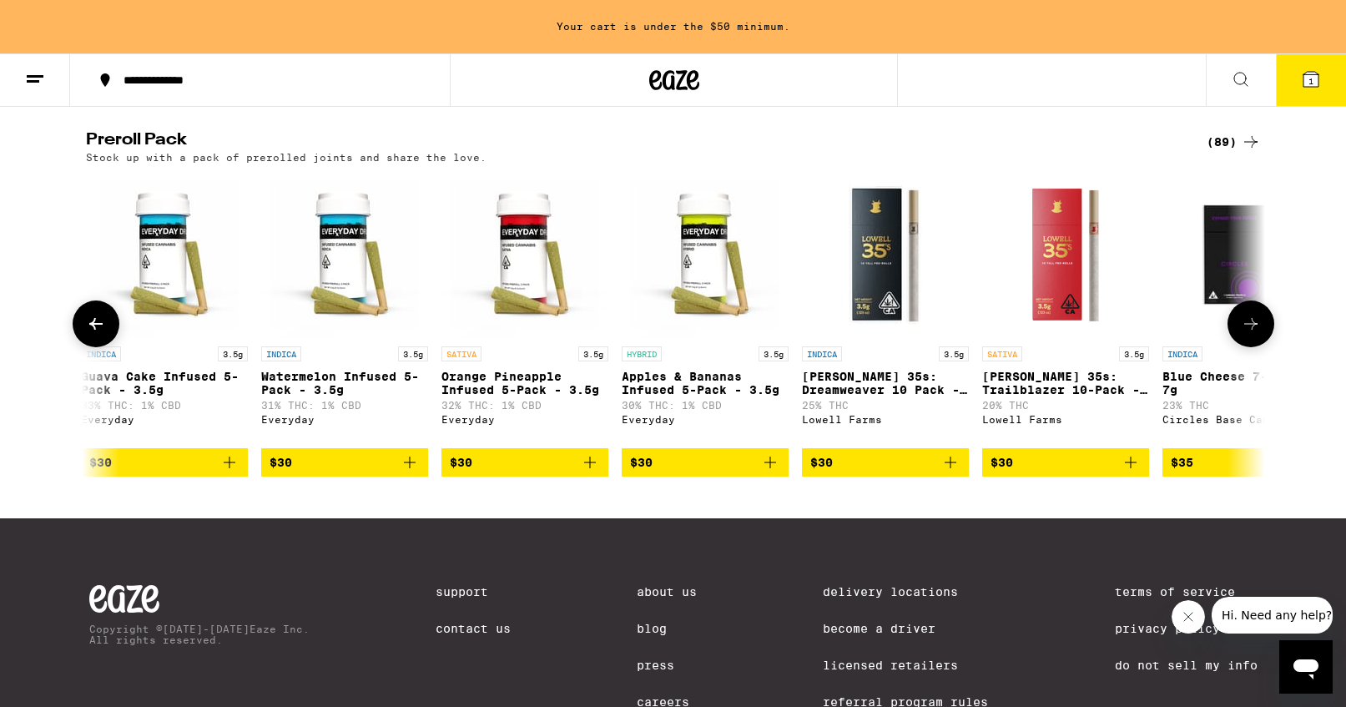
scroll to position [0, 3972]
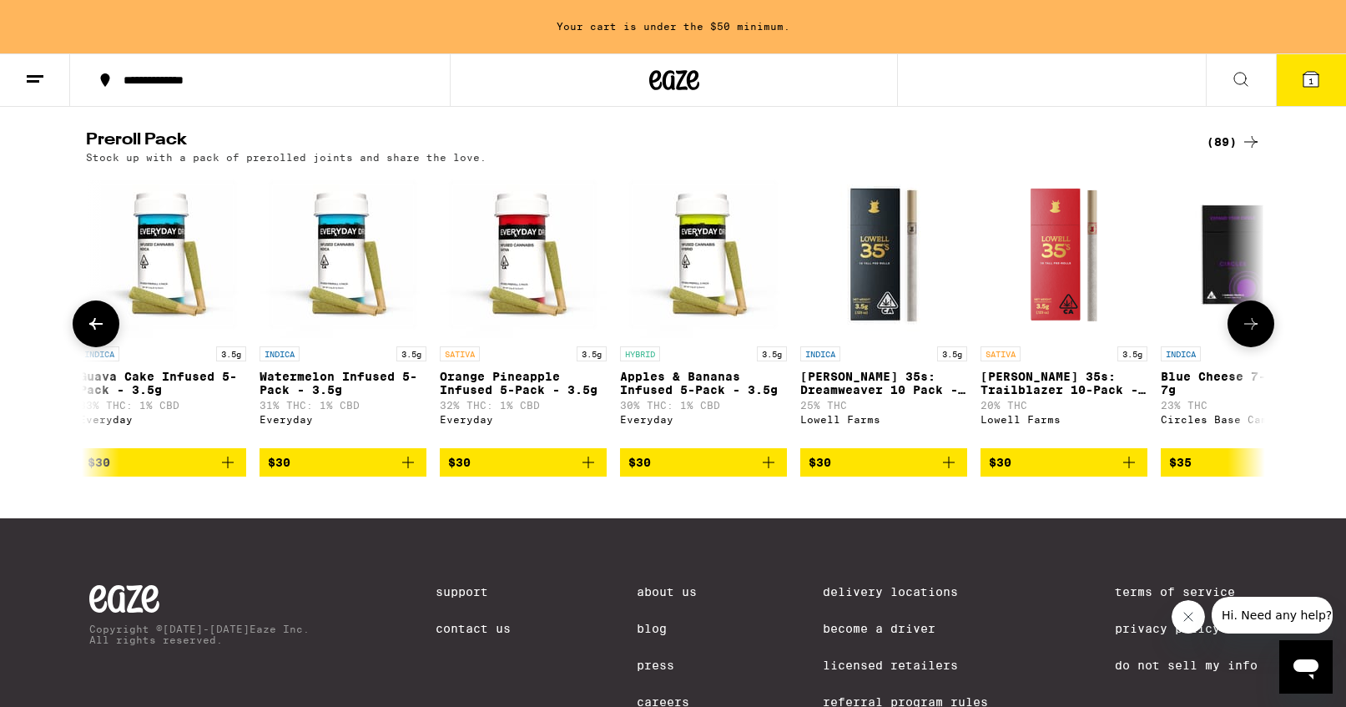
click at [1257, 334] on icon at bounding box center [1251, 324] width 20 height 20
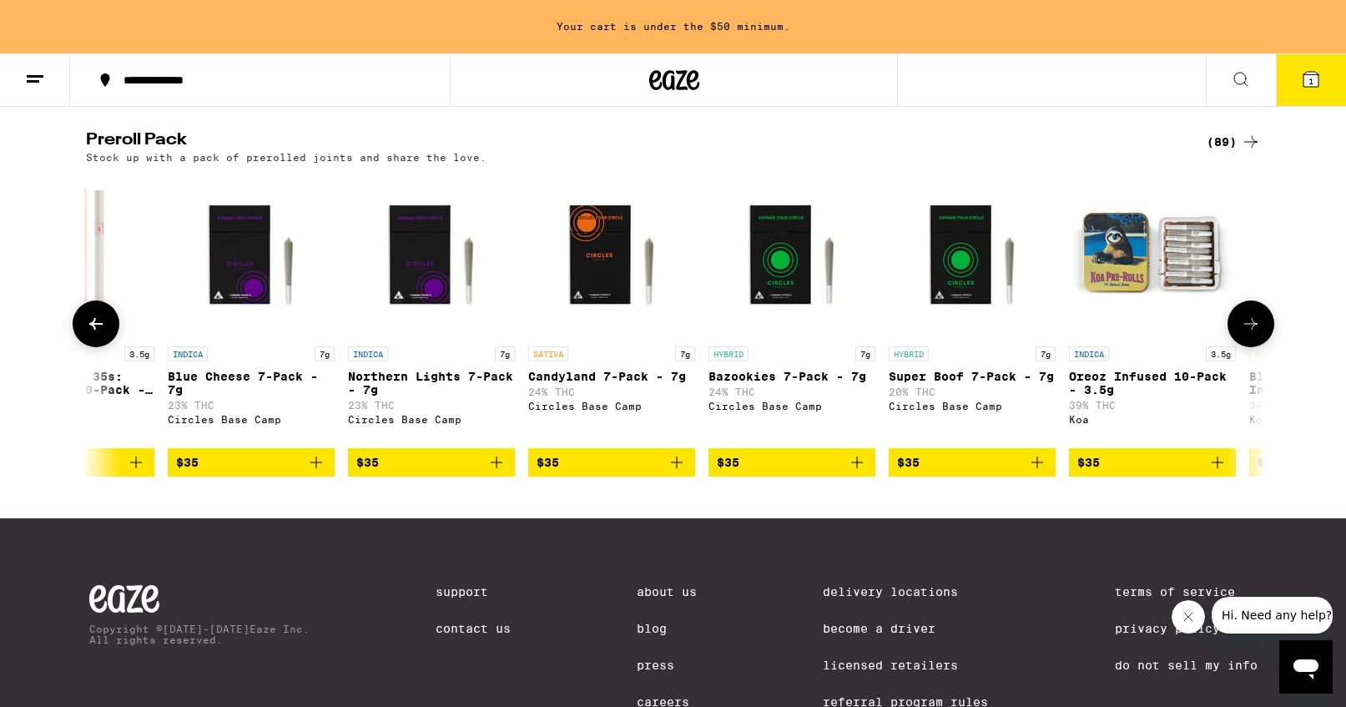
click at [1257, 334] on icon at bounding box center [1251, 324] width 20 height 20
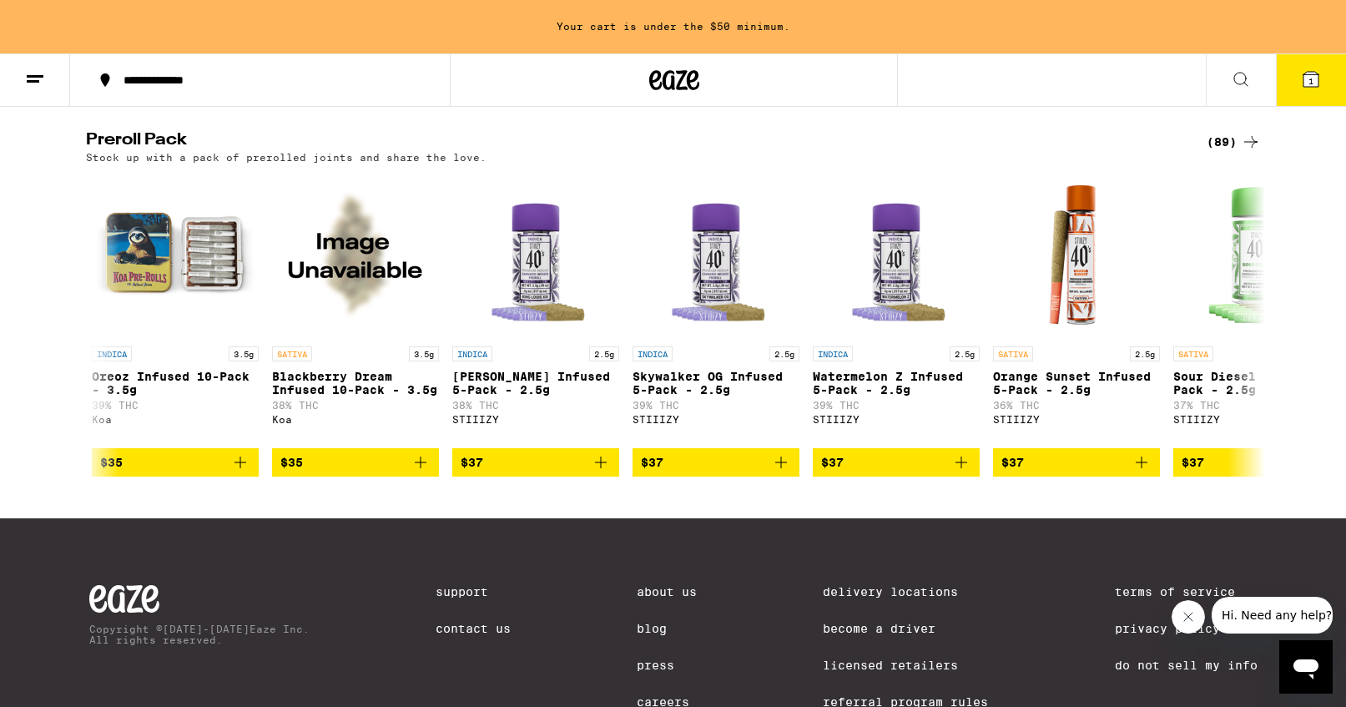
scroll to position [0, 5959]
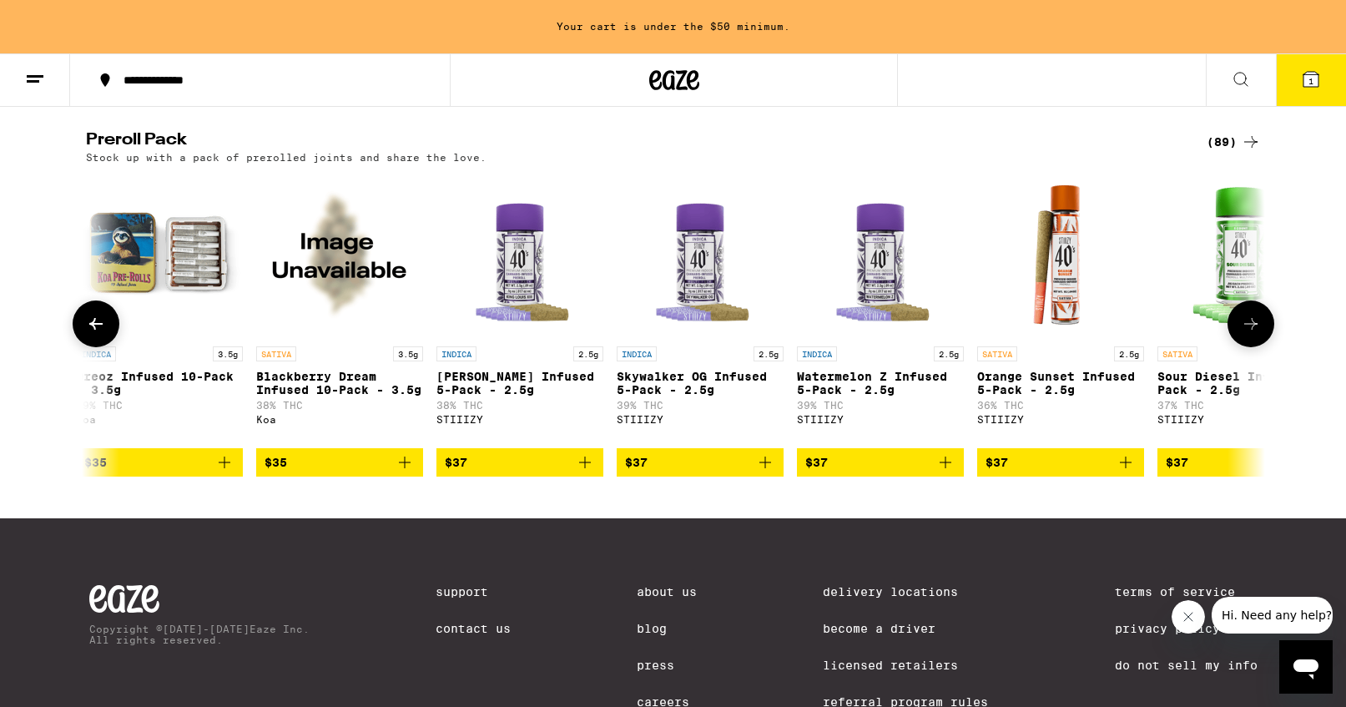
click at [1251, 334] on icon at bounding box center [1251, 324] width 20 height 20
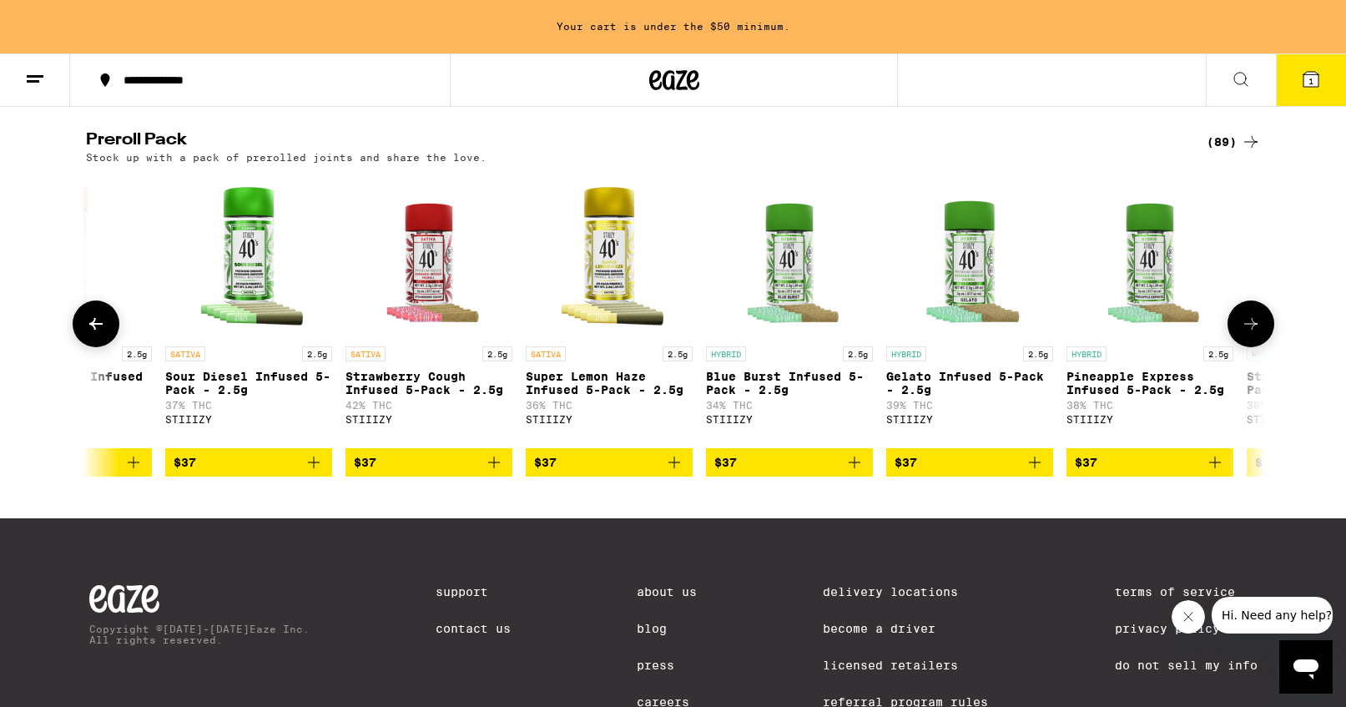
click at [1251, 334] on icon at bounding box center [1251, 324] width 20 height 20
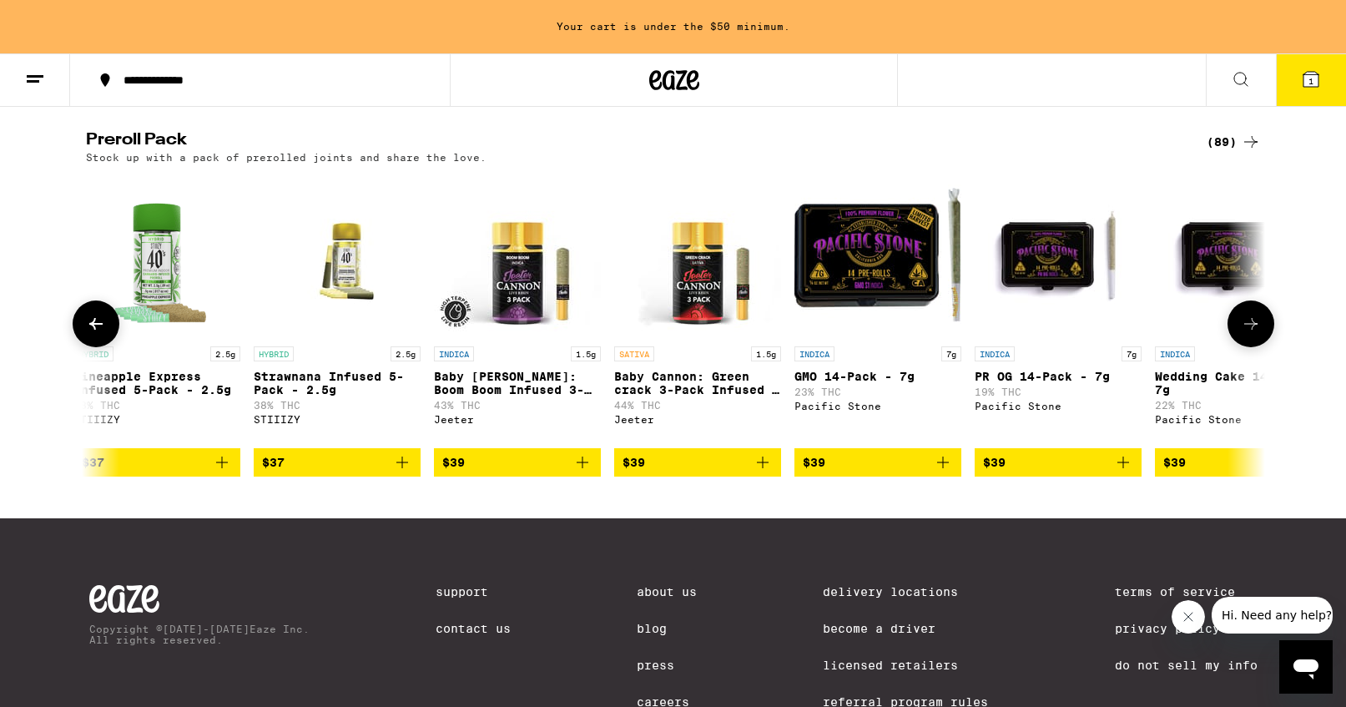
click at [1251, 334] on icon at bounding box center [1251, 324] width 20 height 20
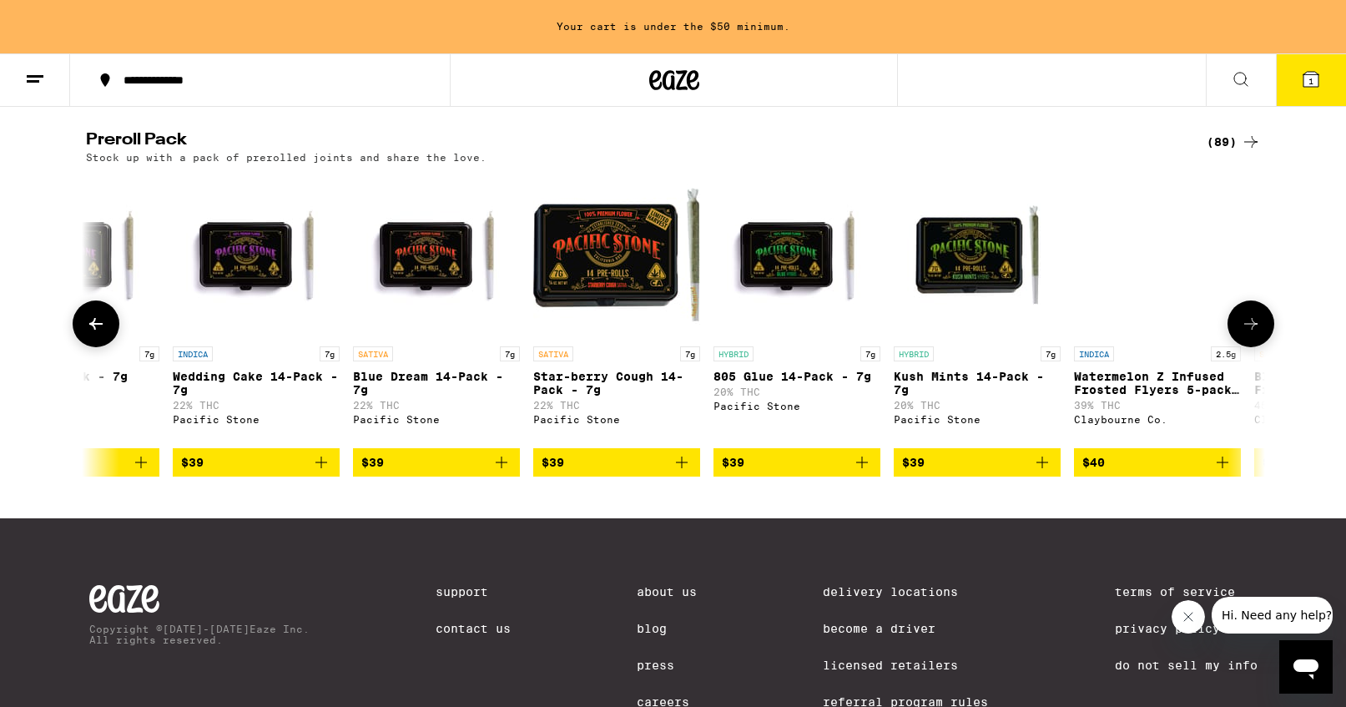
scroll to position [0, 8937]
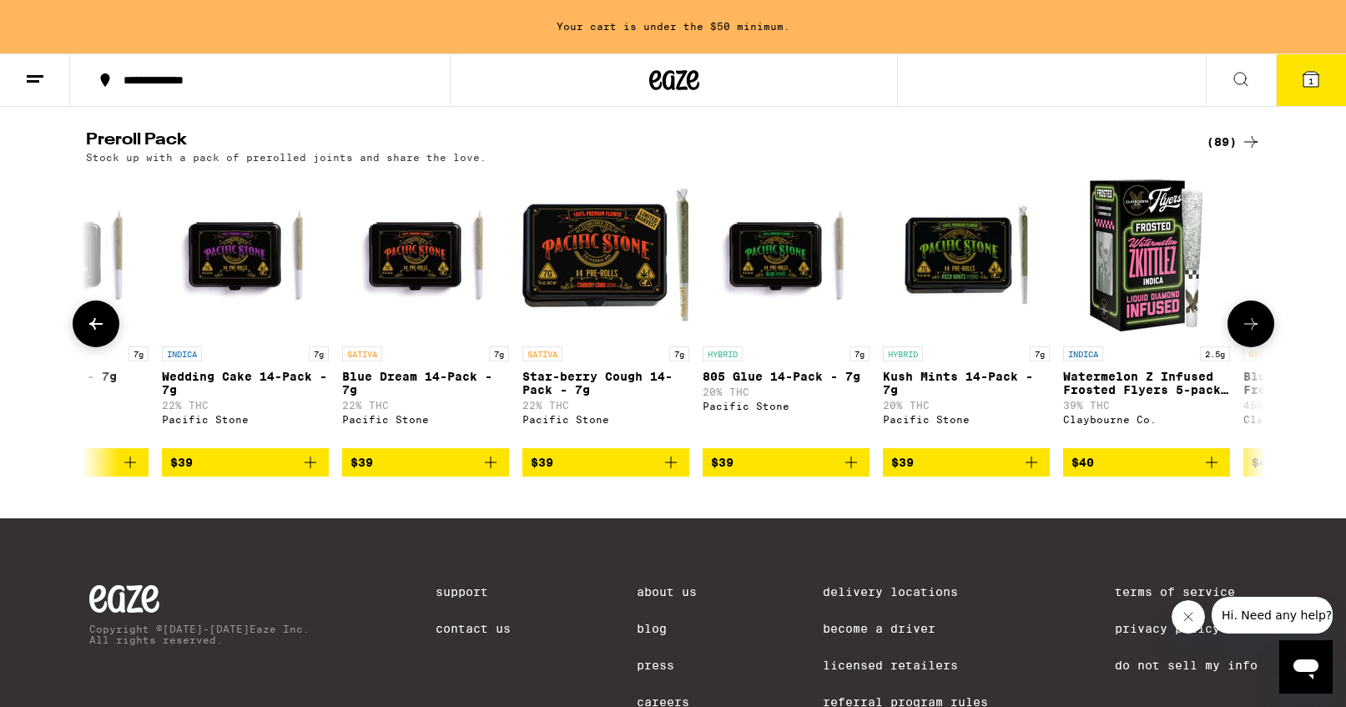
click at [1251, 334] on icon at bounding box center [1251, 324] width 20 height 20
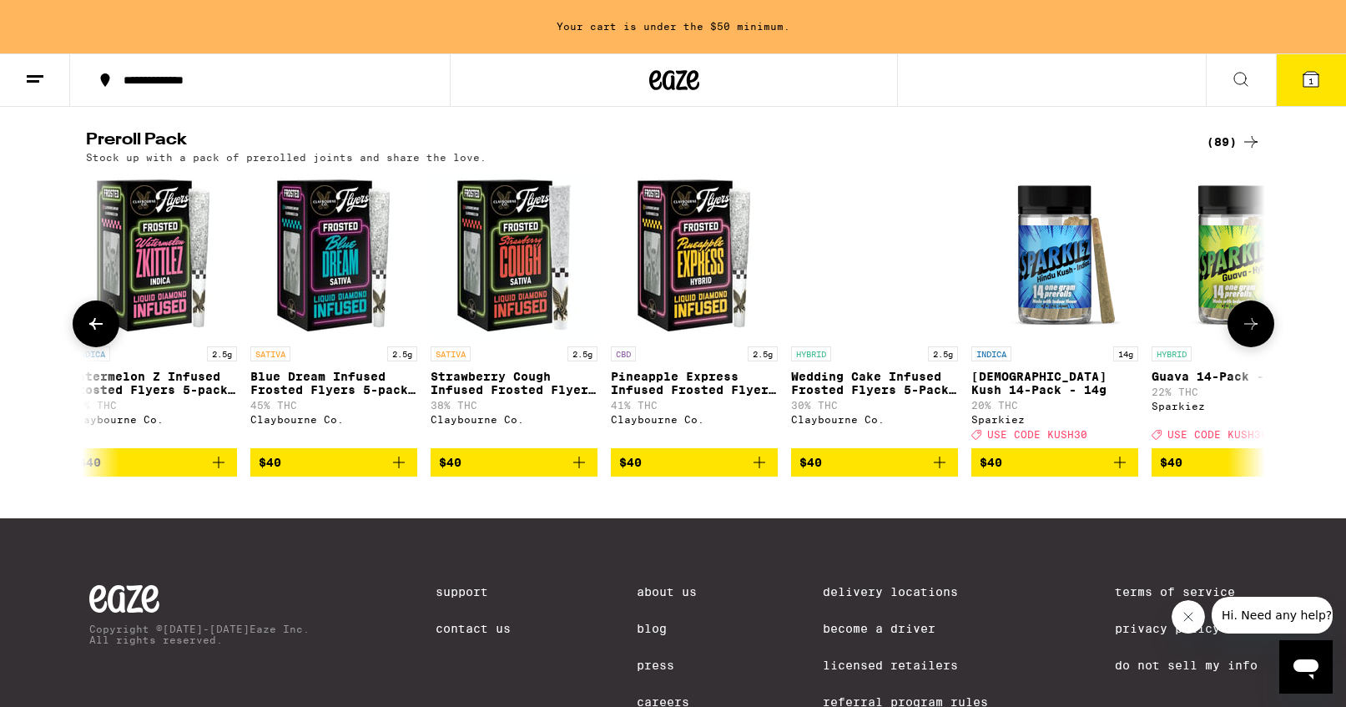
click at [1251, 334] on icon at bounding box center [1251, 324] width 20 height 20
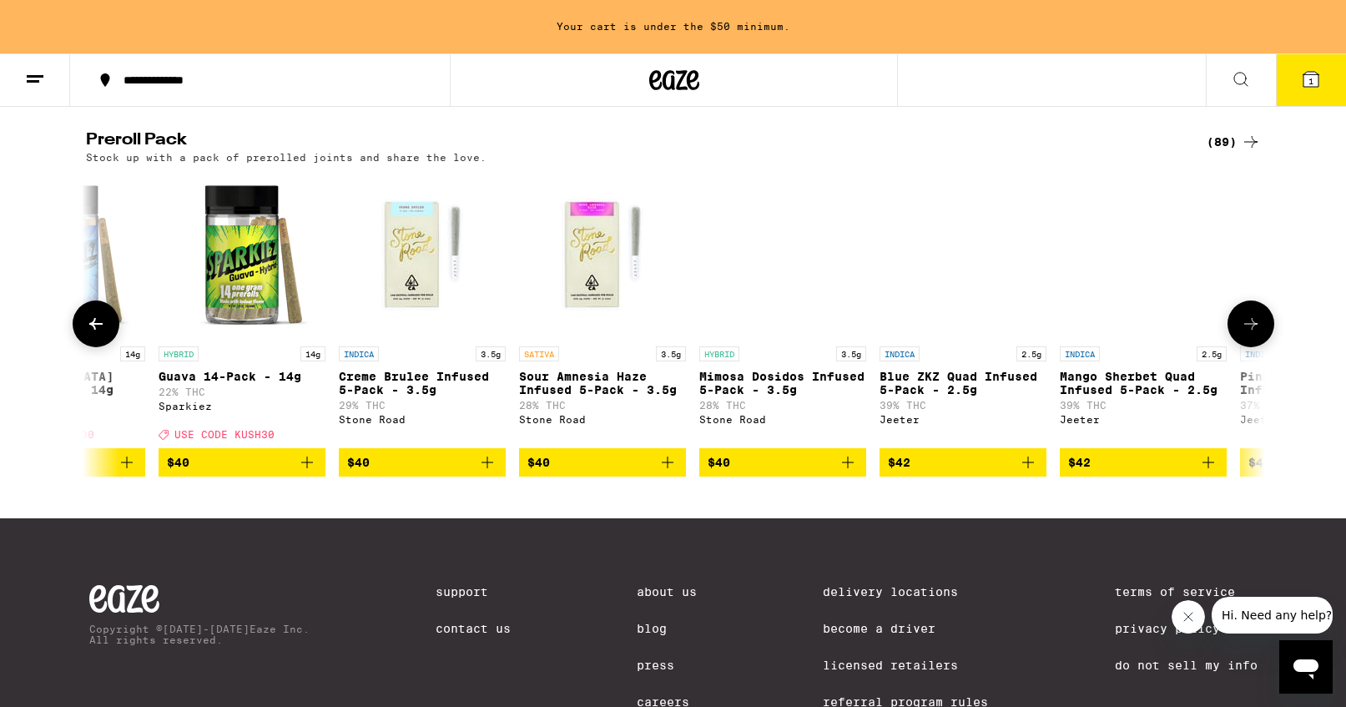
click at [1251, 334] on icon at bounding box center [1251, 324] width 20 height 20
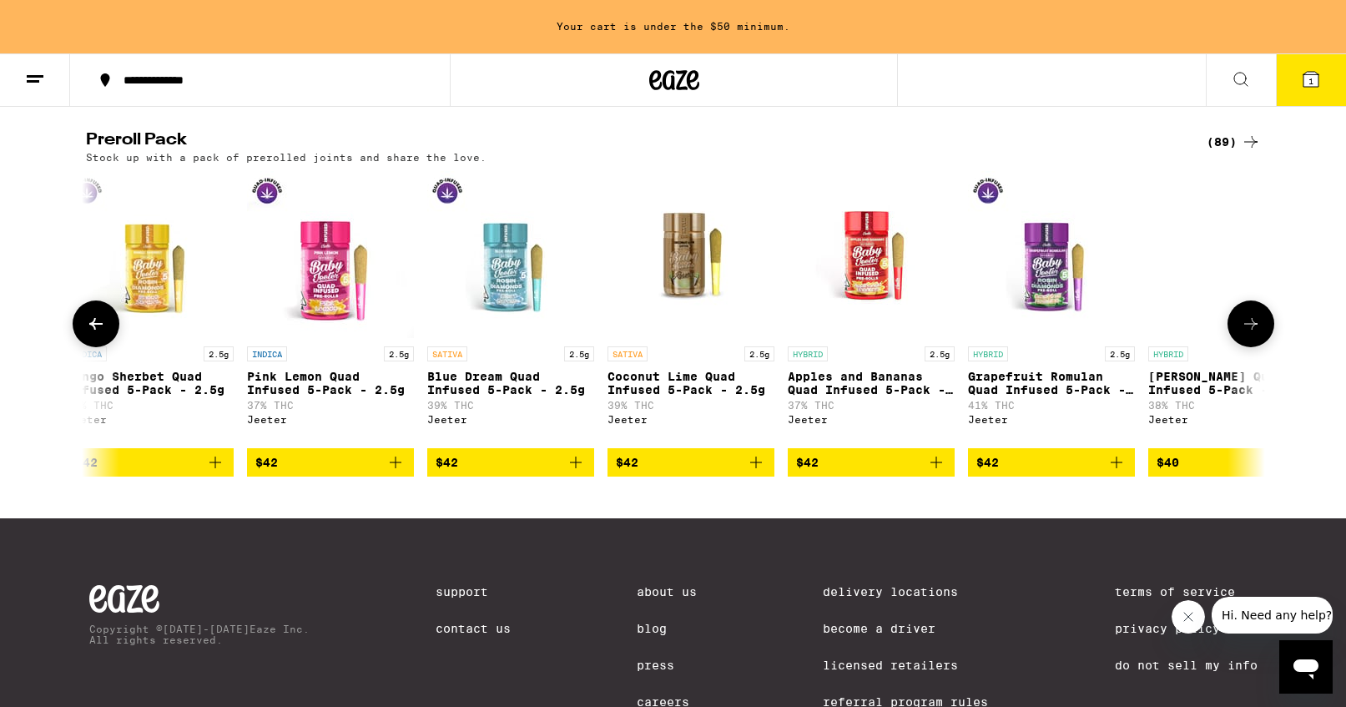
click at [1251, 334] on icon at bounding box center [1251, 324] width 20 height 20
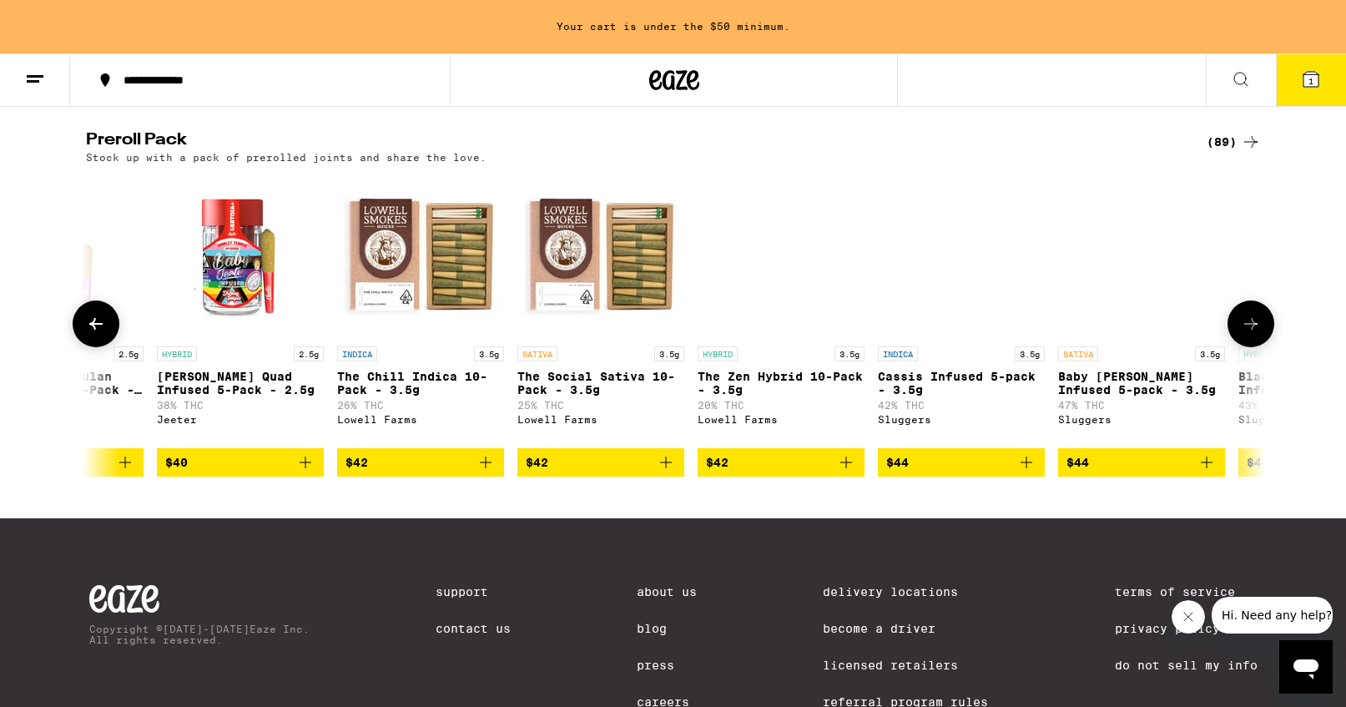
click at [1251, 334] on icon at bounding box center [1251, 324] width 20 height 20
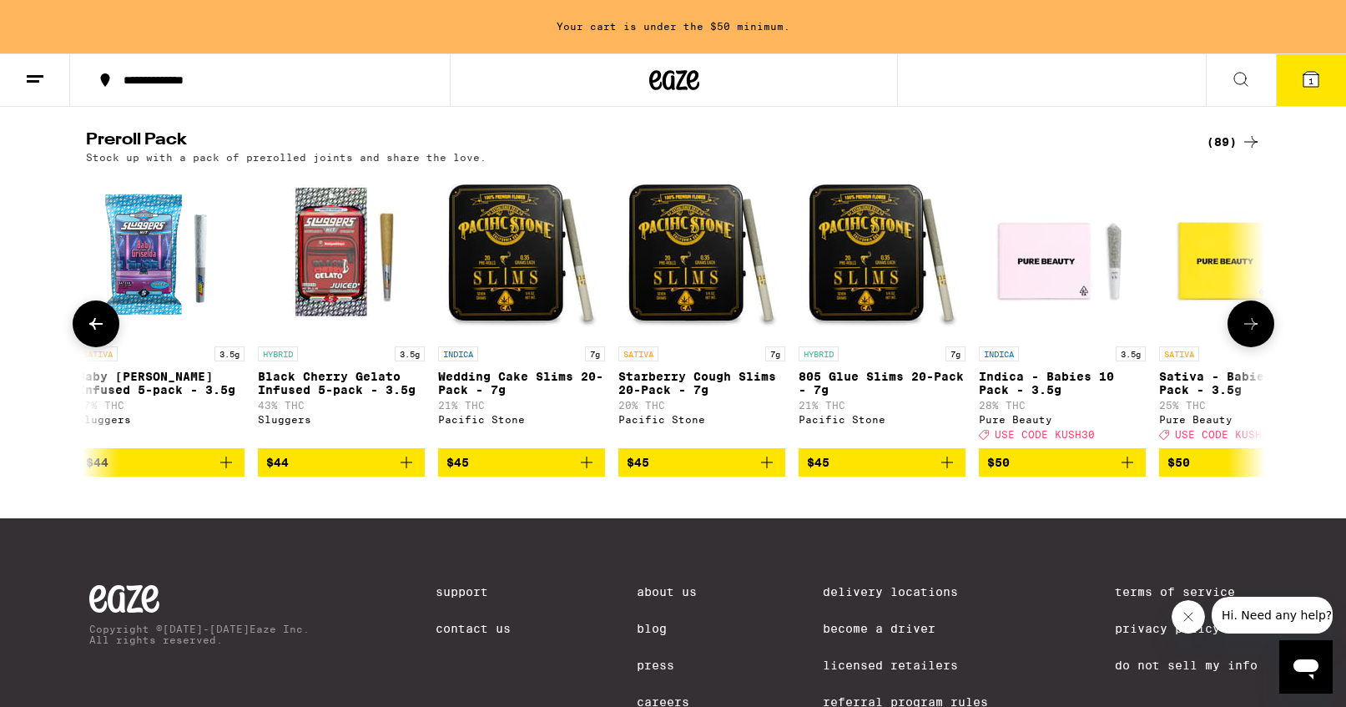
scroll to position [0, 13901]
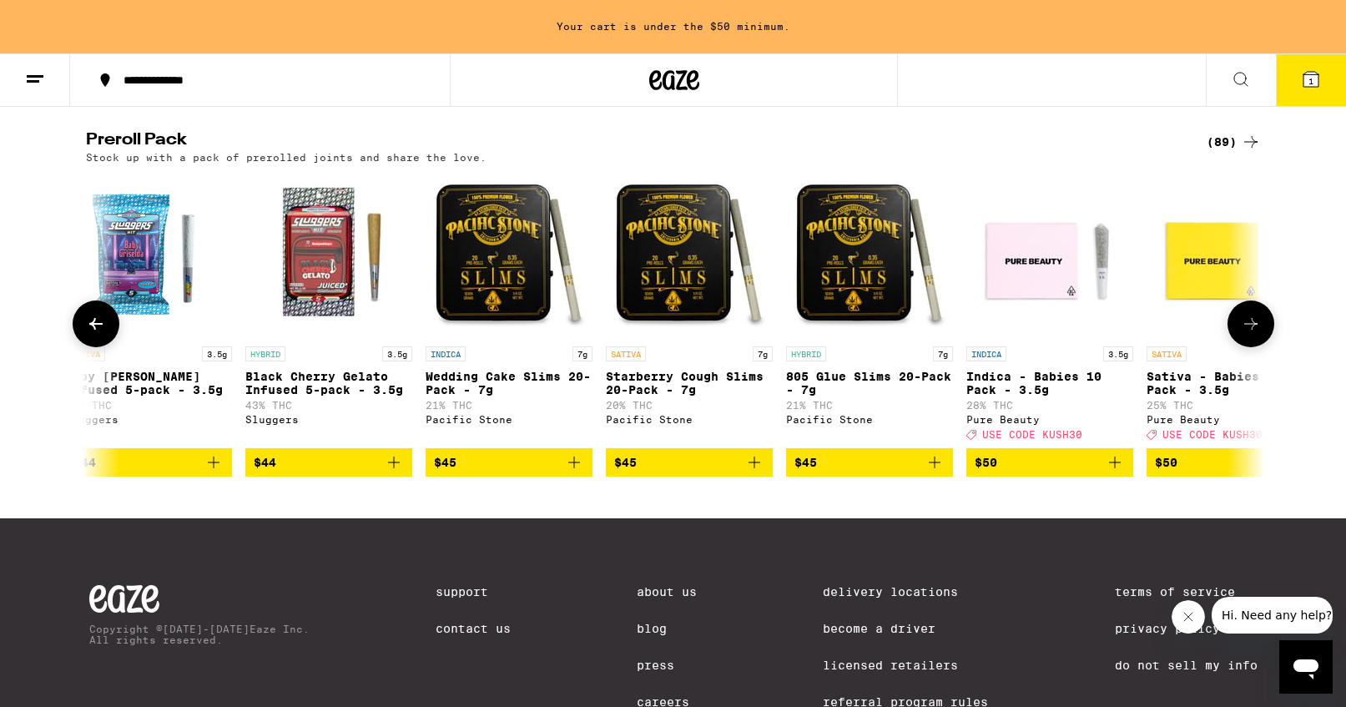
click at [1251, 334] on icon at bounding box center [1251, 324] width 20 height 20
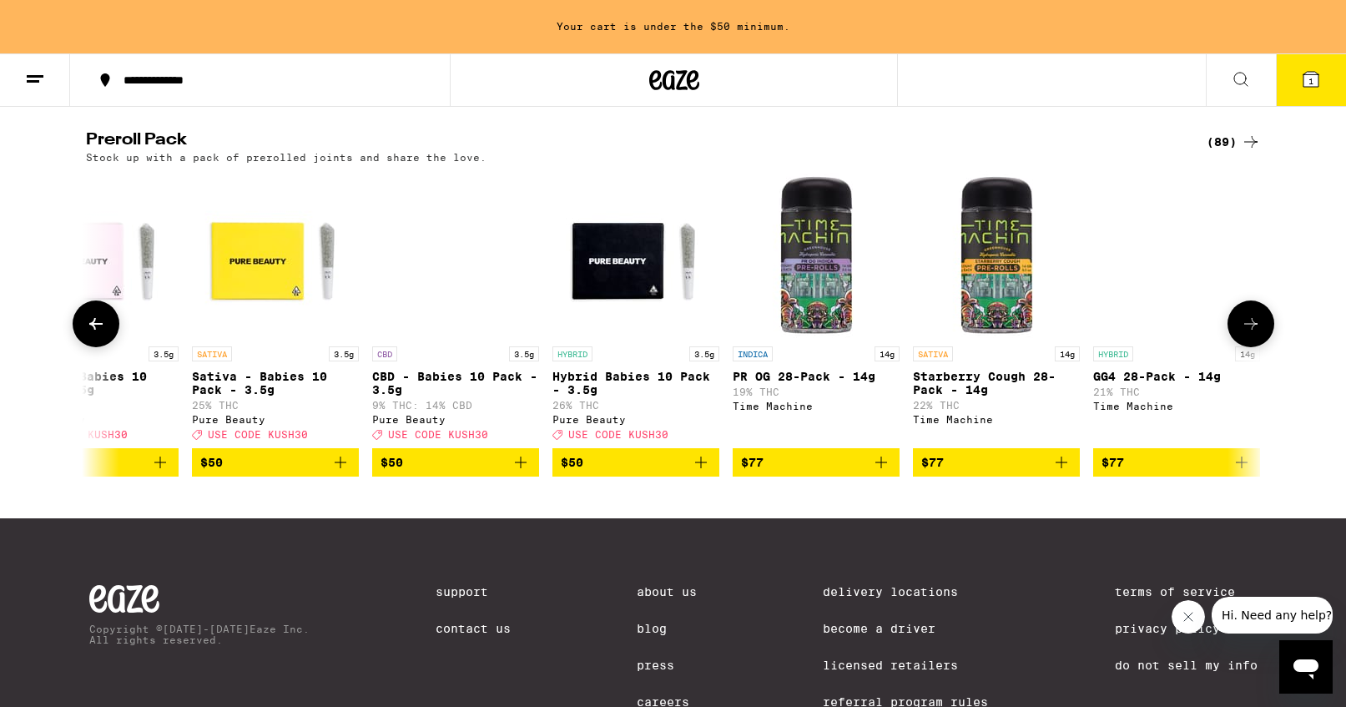
scroll to position [0, 14868]
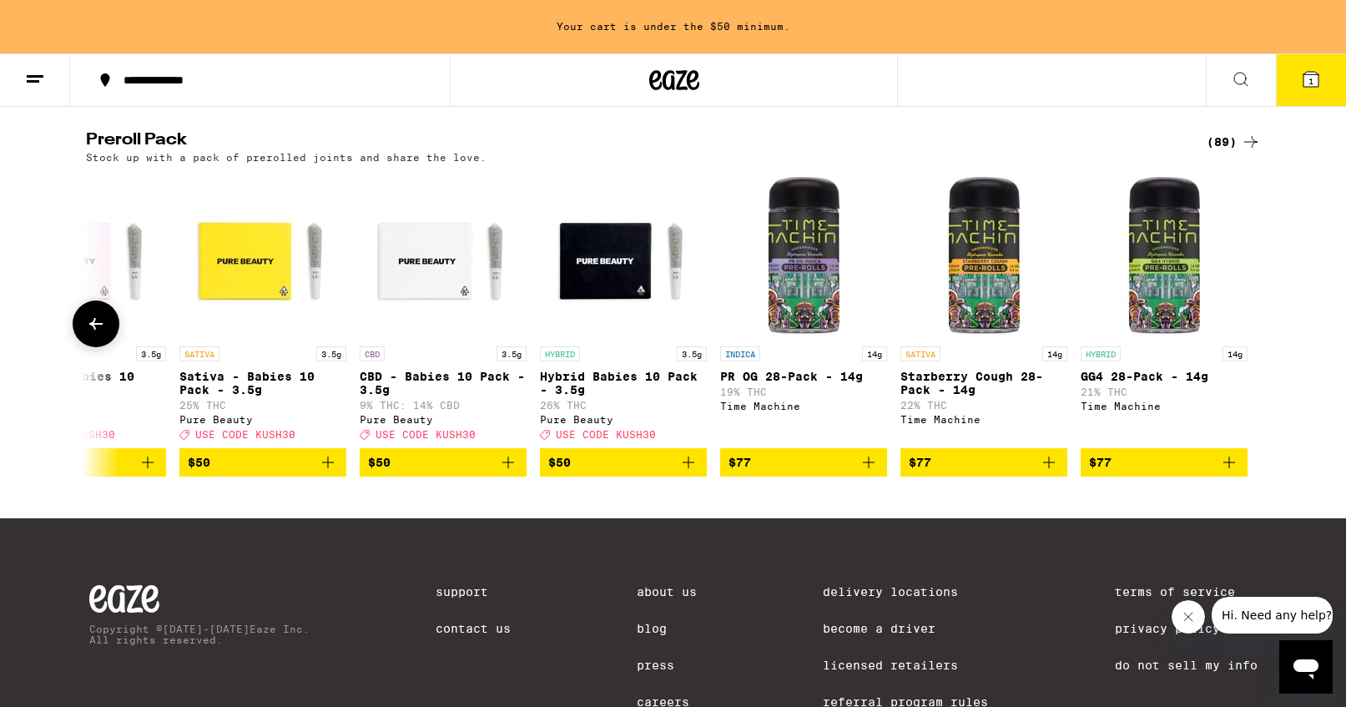
click at [1251, 347] on div at bounding box center [1251, 323] width 47 height 47
click at [98, 334] on icon at bounding box center [96, 324] width 20 height 20
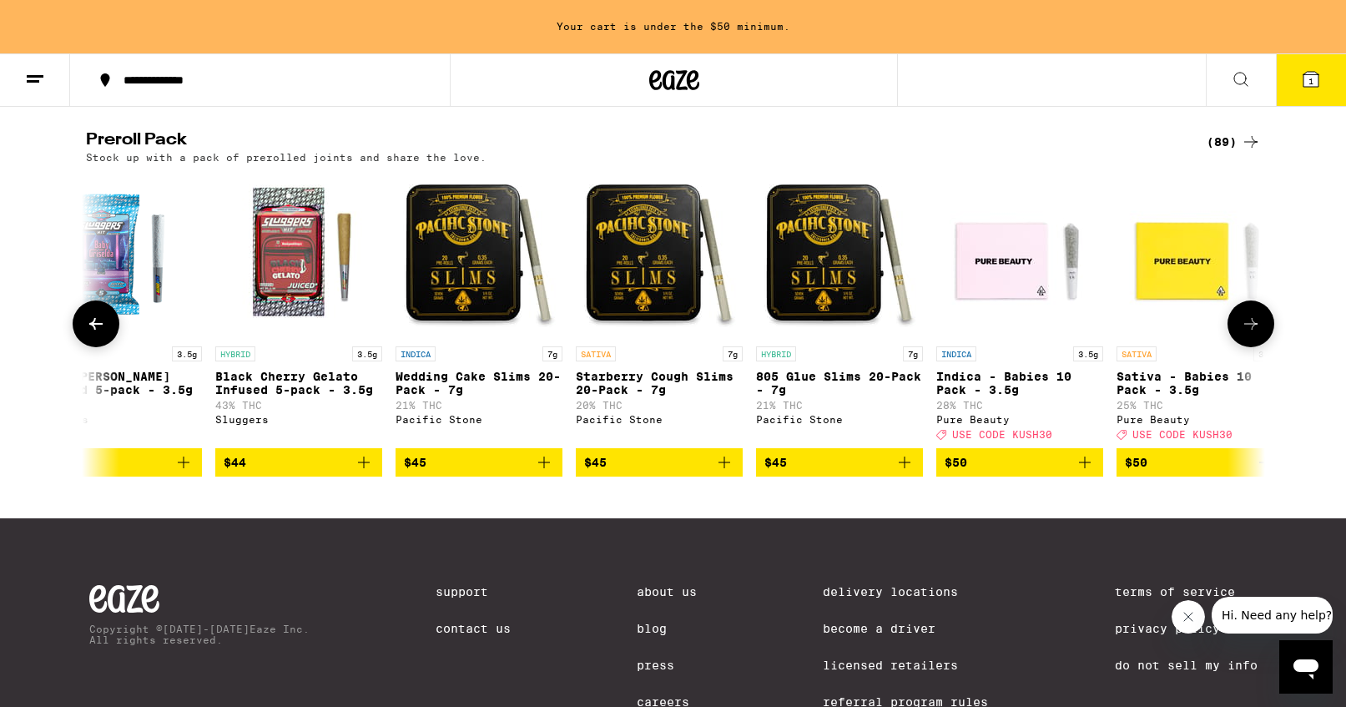
click at [98, 334] on icon at bounding box center [96, 324] width 20 height 20
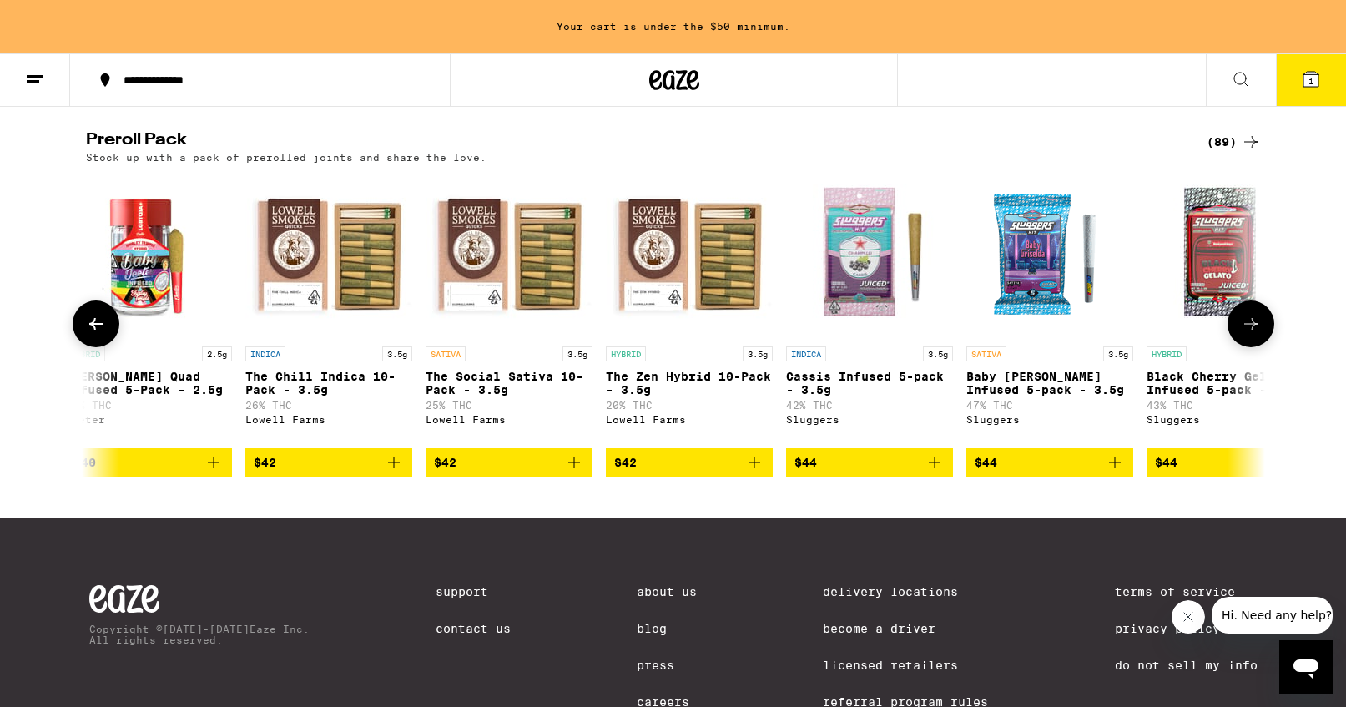
click at [98, 334] on icon at bounding box center [96, 324] width 20 height 20
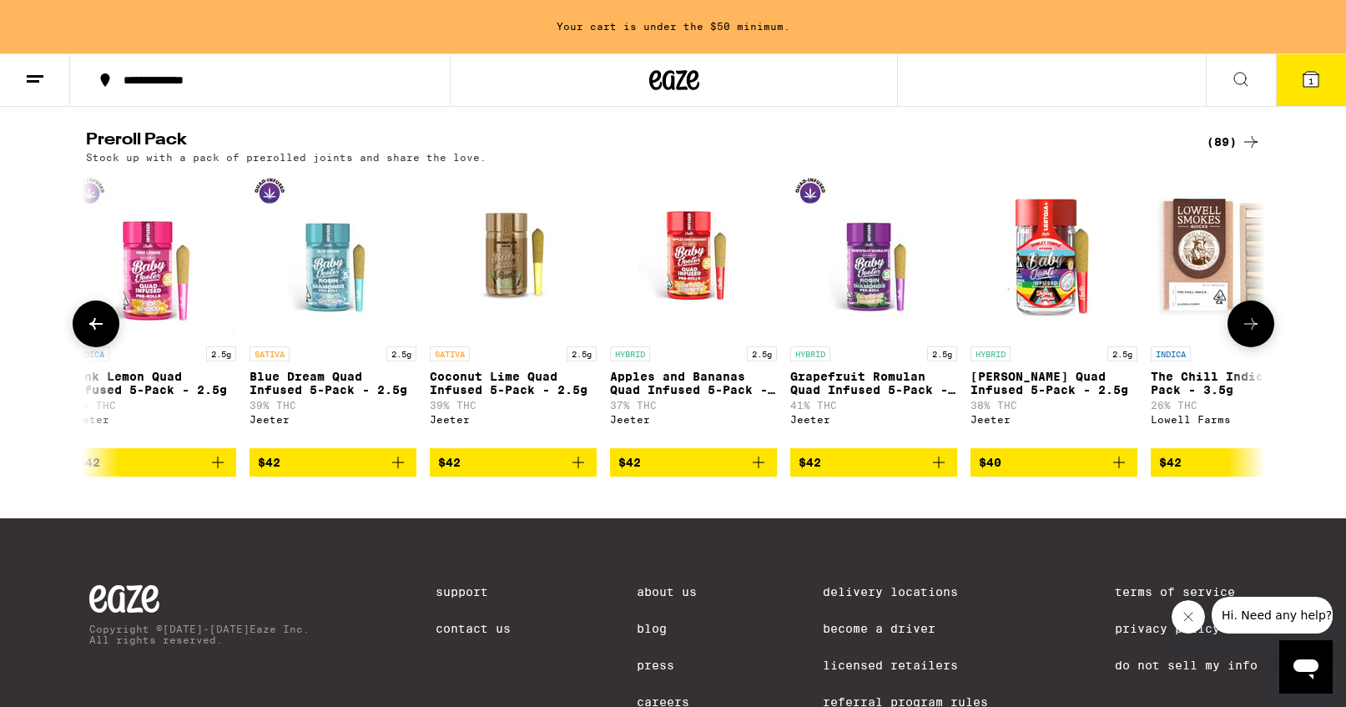
click at [98, 334] on icon at bounding box center [96, 324] width 20 height 20
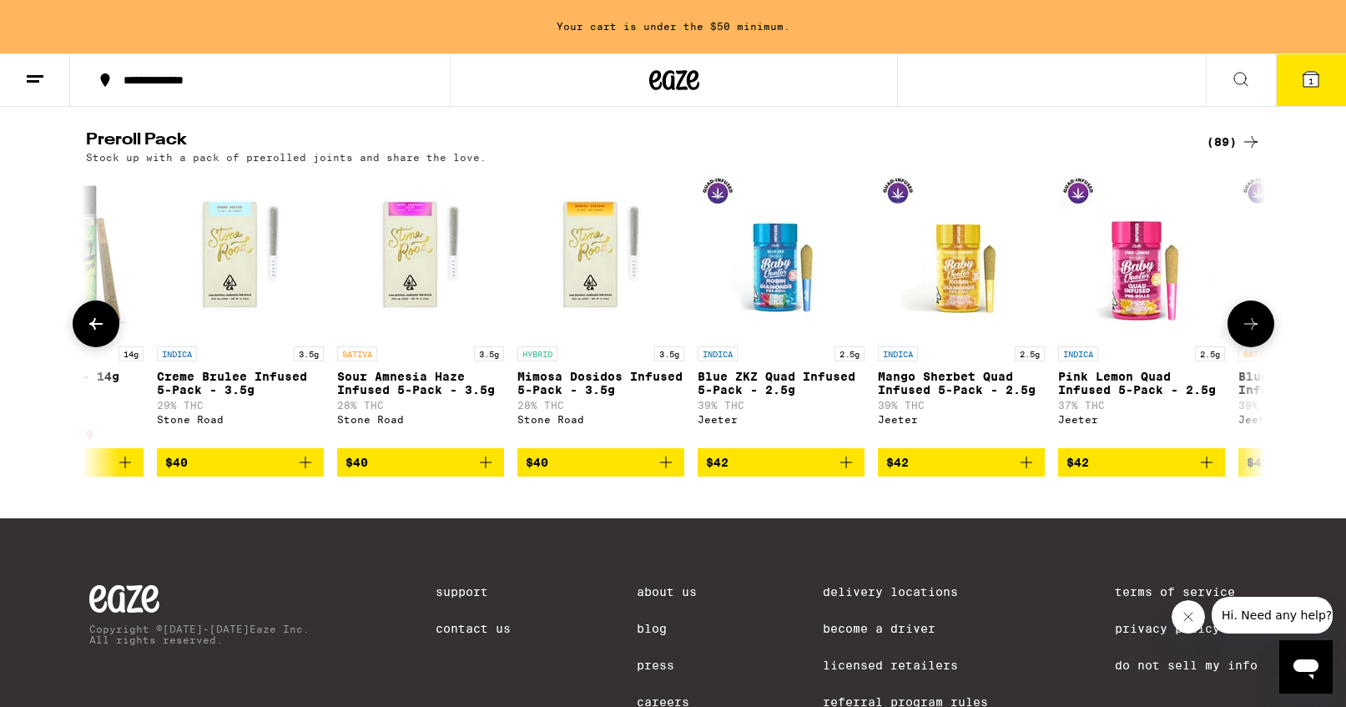
click at [99, 334] on icon at bounding box center [96, 324] width 20 height 20
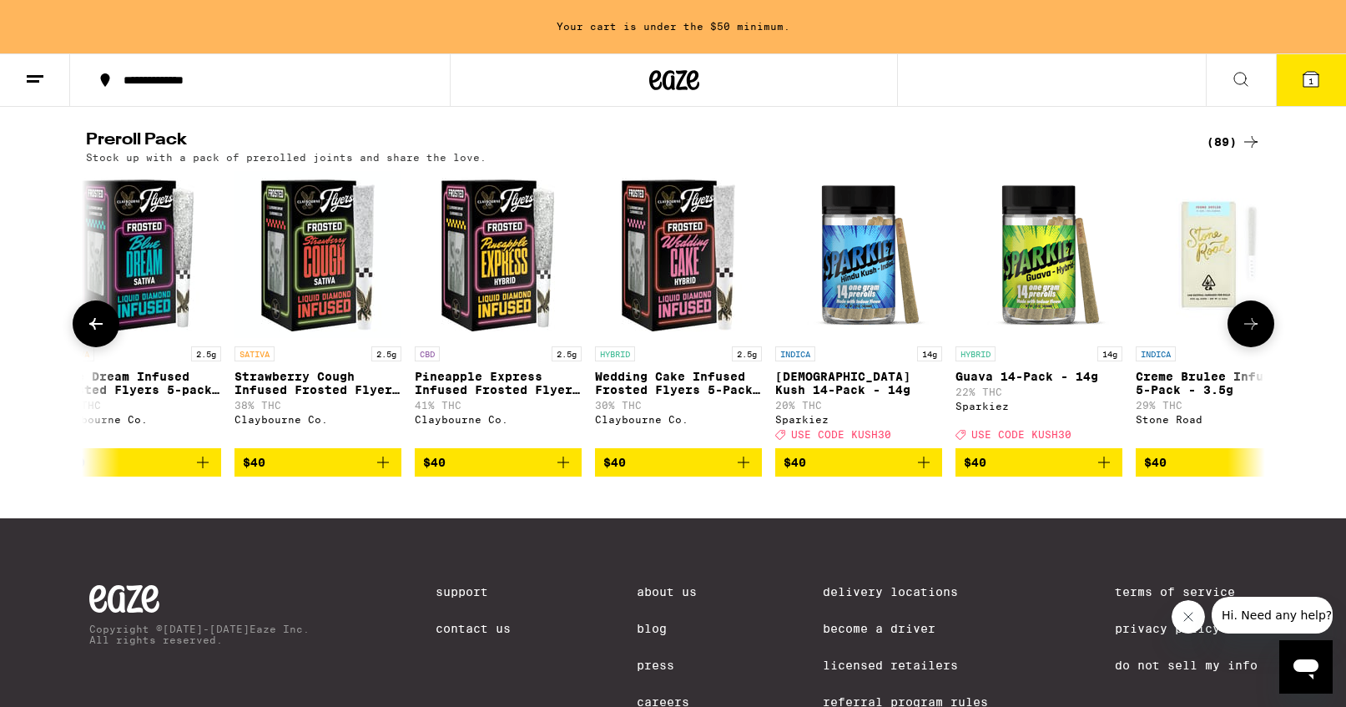
click at [99, 334] on icon at bounding box center [96, 324] width 20 height 20
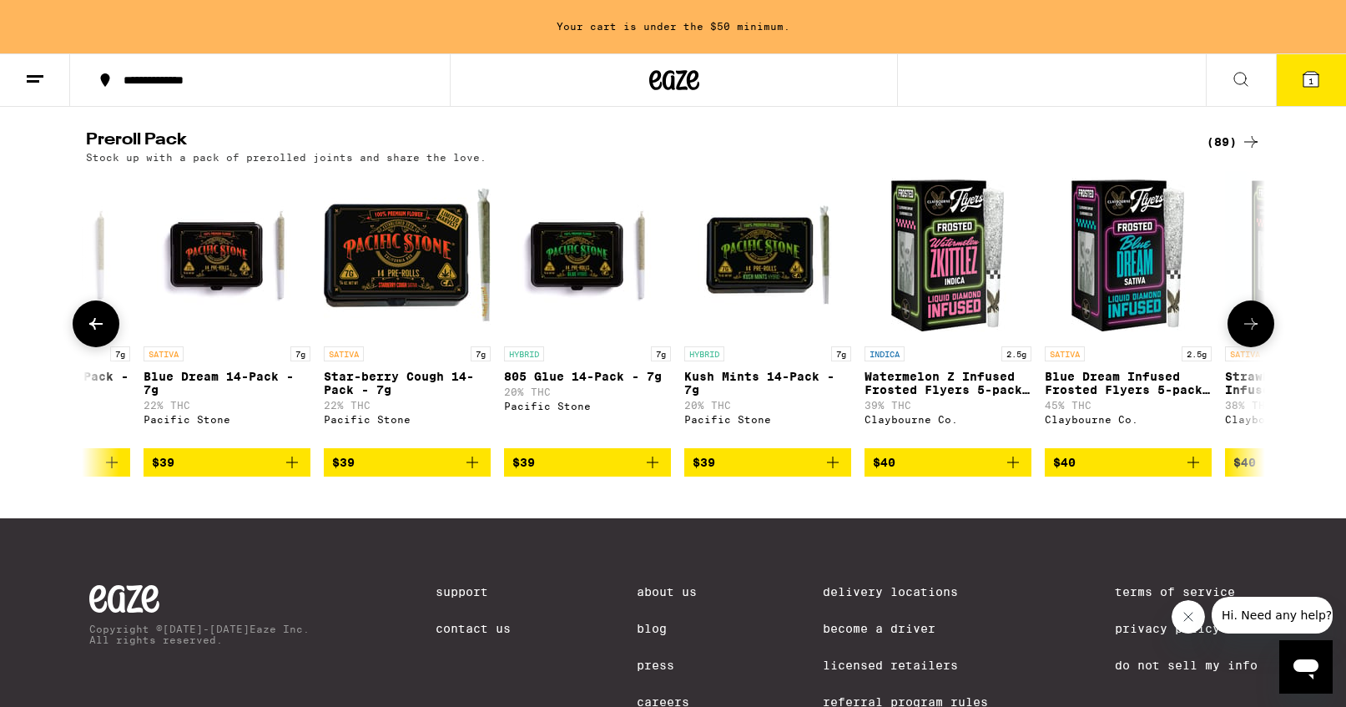
click at [99, 334] on icon at bounding box center [96, 324] width 20 height 20
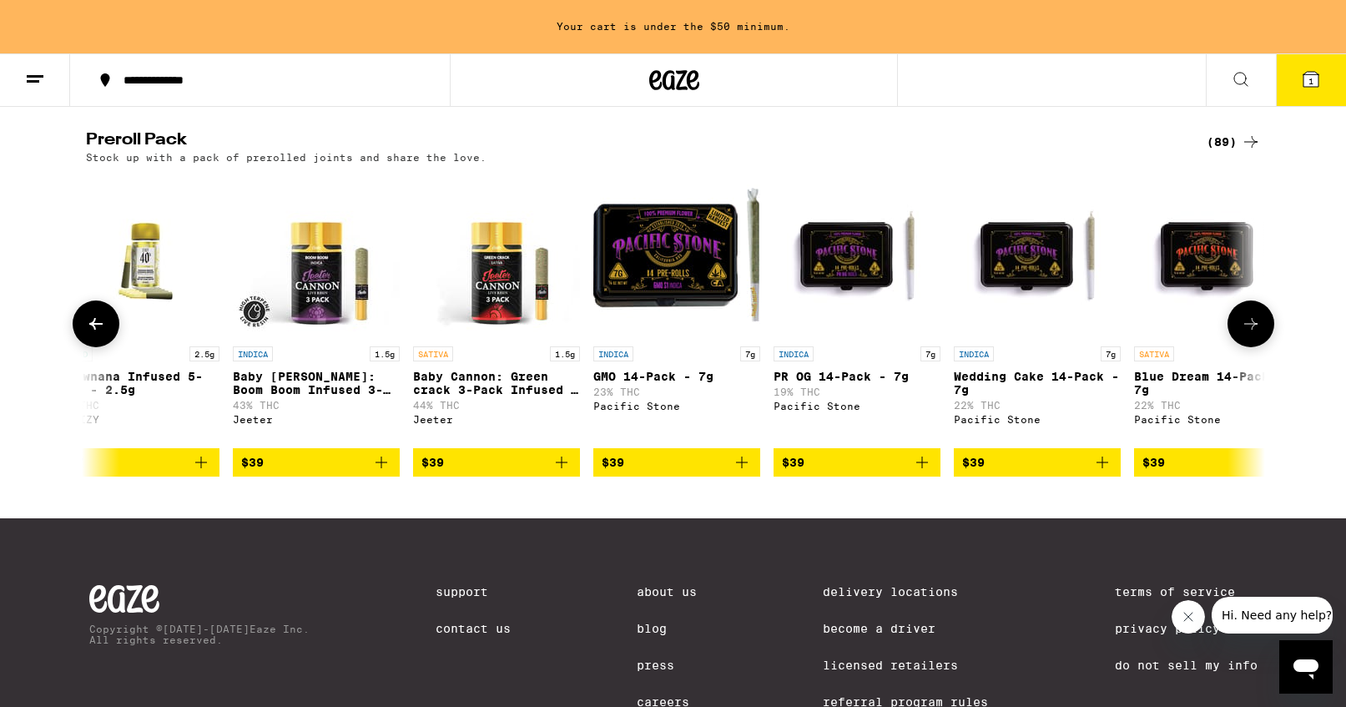
click at [99, 334] on icon at bounding box center [96, 324] width 20 height 20
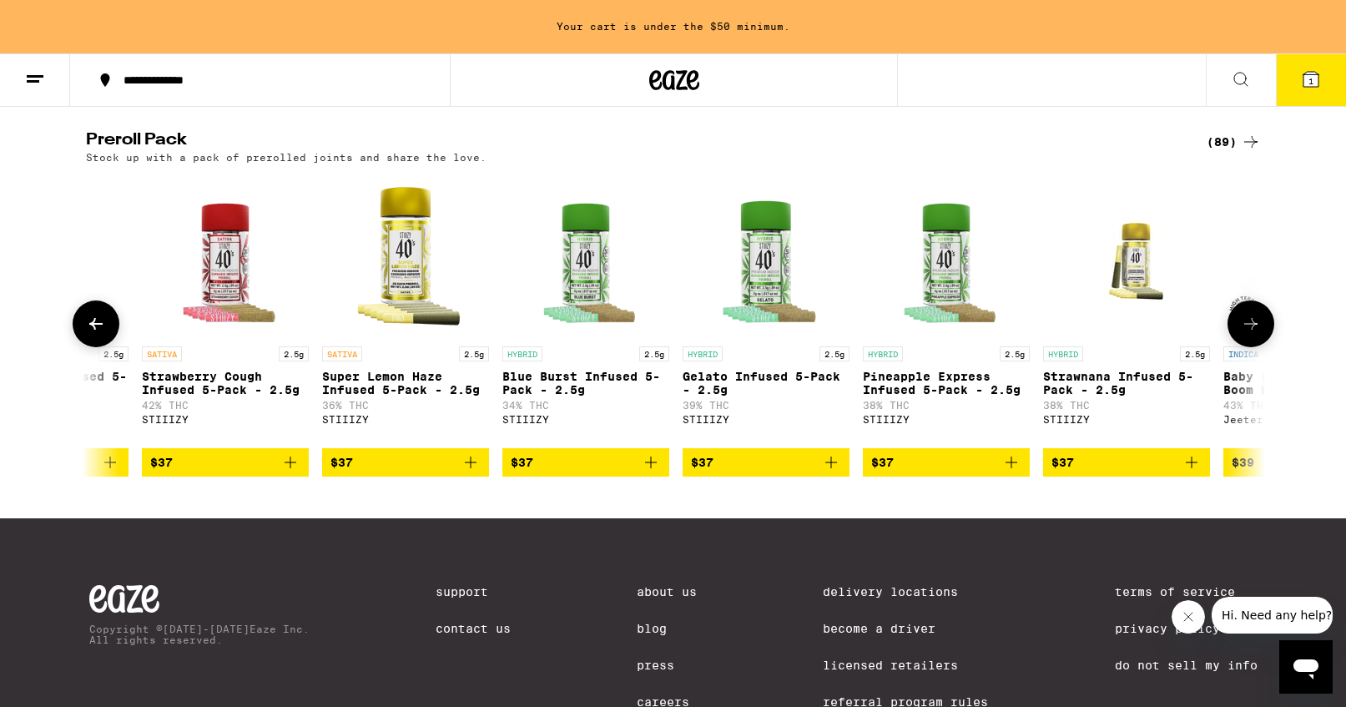
click at [99, 334] on icon at bounding box center [96, 324] width 20 height 20
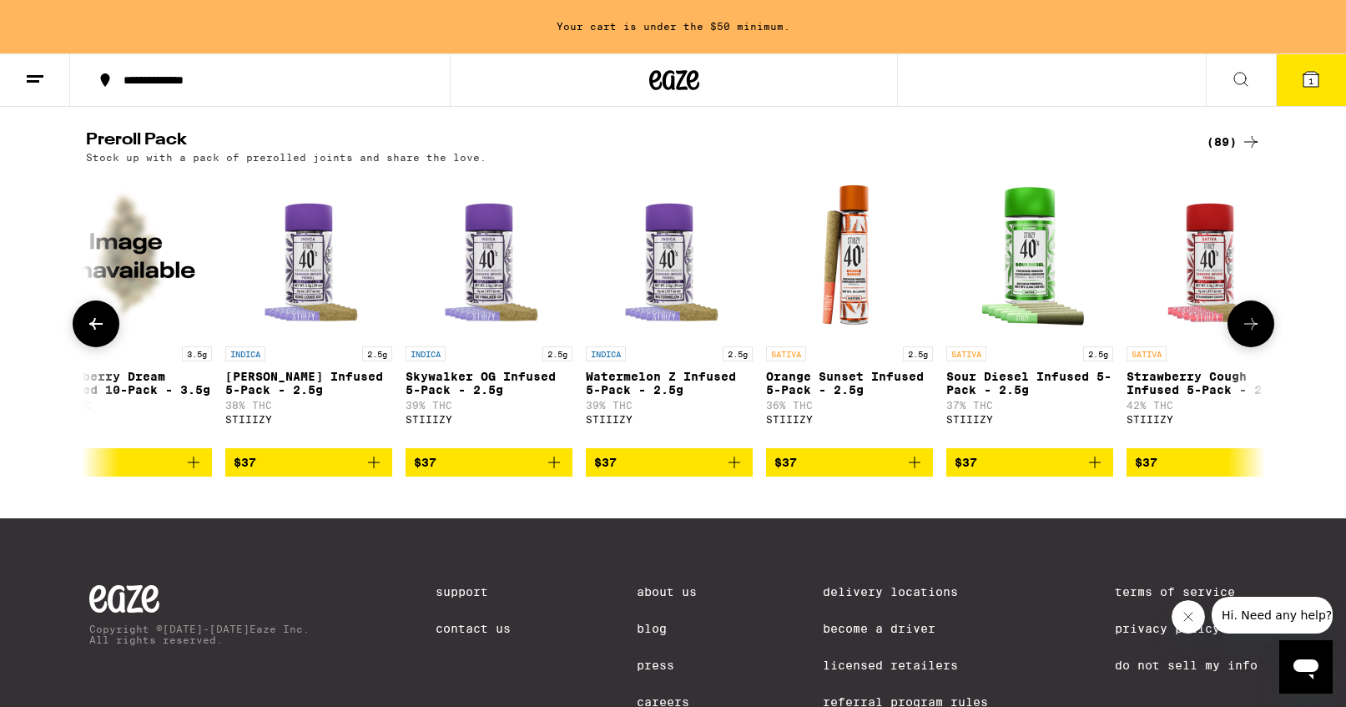
click at [99, 334] on icon at bounding box center [96, 324] width 20 height 20
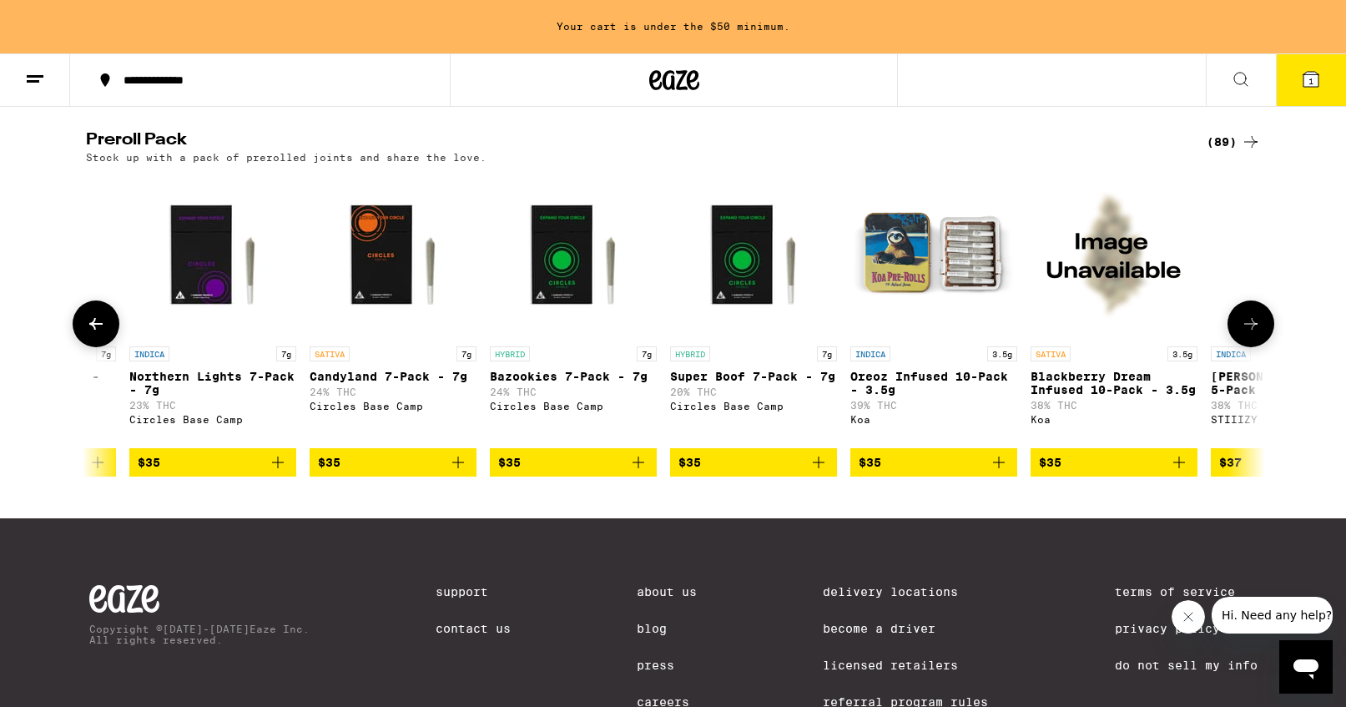
click at [99, 334] on icon at bounding box center [96, 324] width 20 height 20
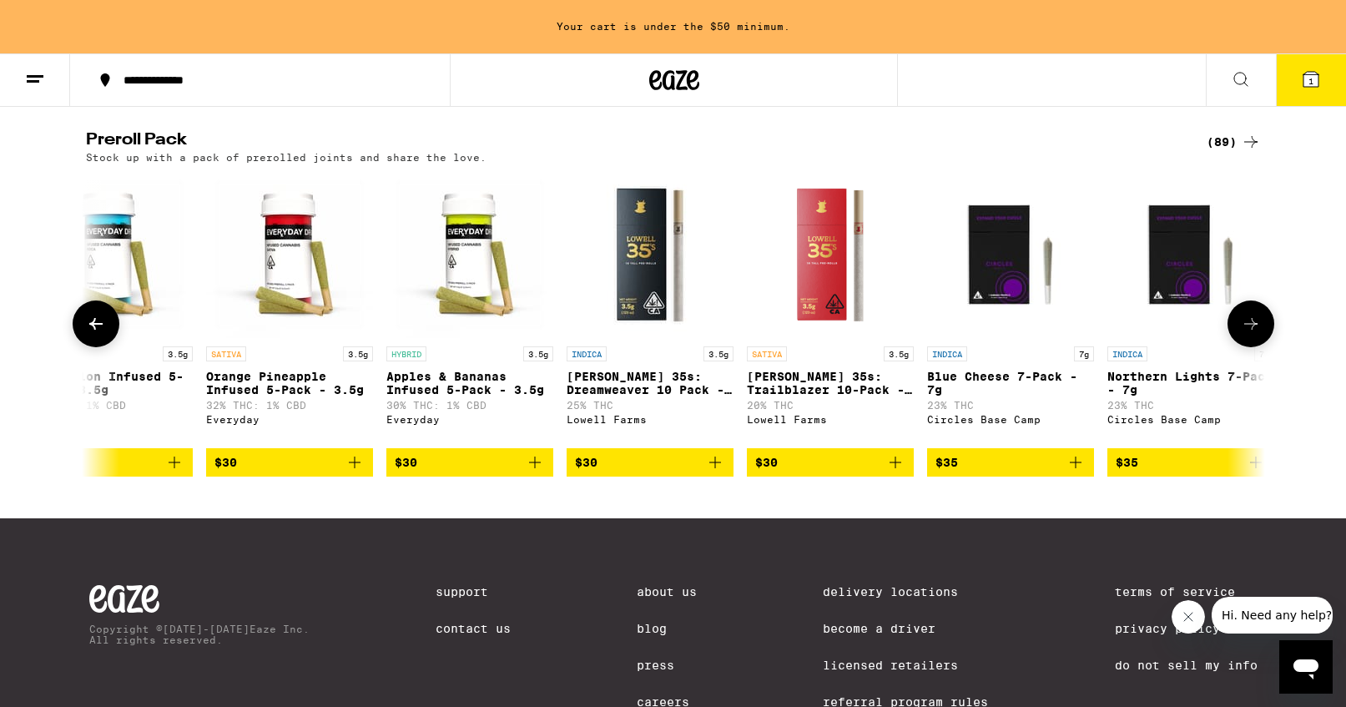
click at [99, 334] on icon at bounding box center [96, 324] width 20 height 20
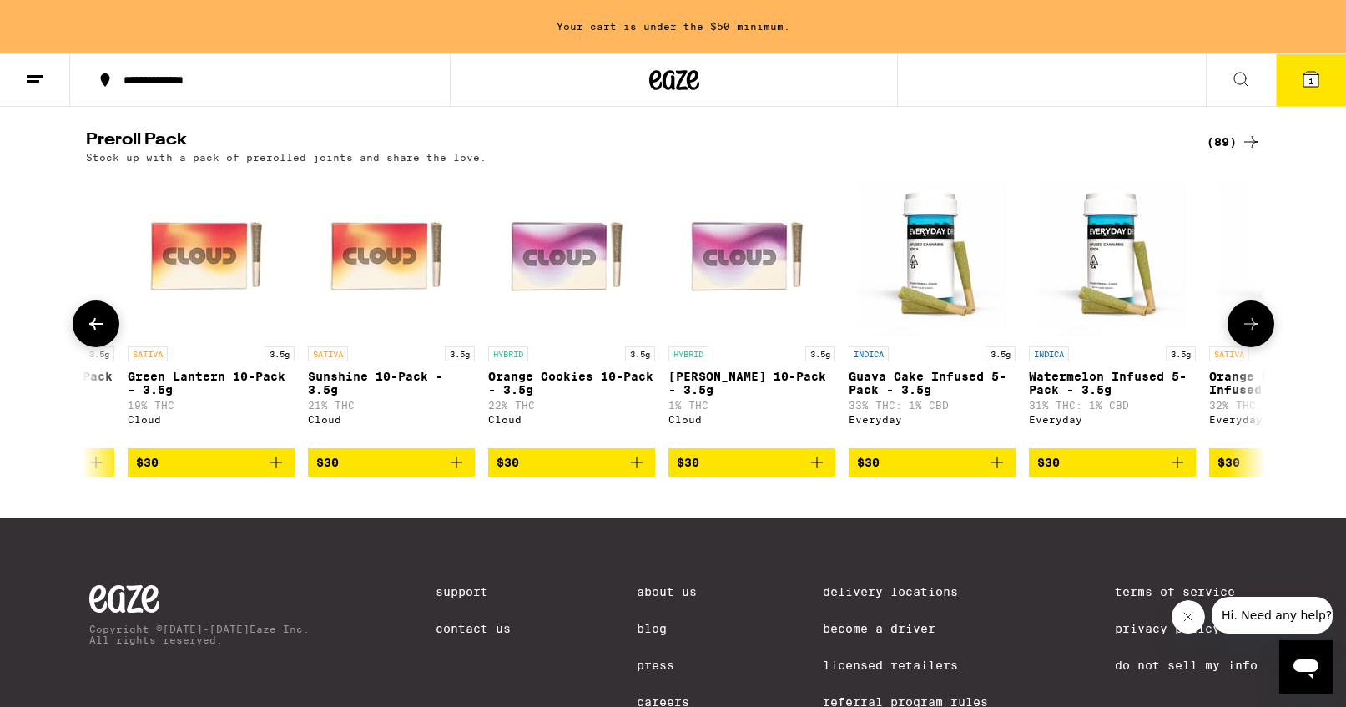
click at [99, 334] on icon at bounding box center [96, 324] width 20 height 20
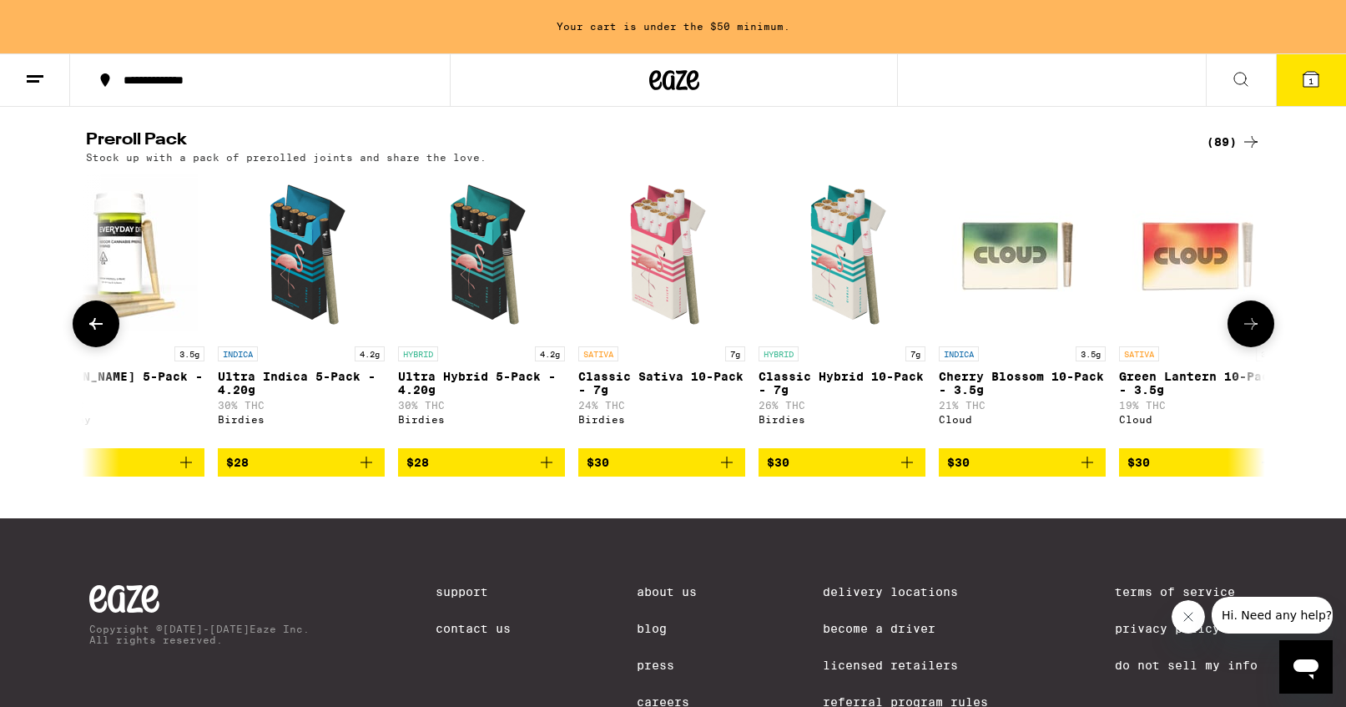
click at [99, 334] on icon at bounding box center [96, 324] width 20 height 20
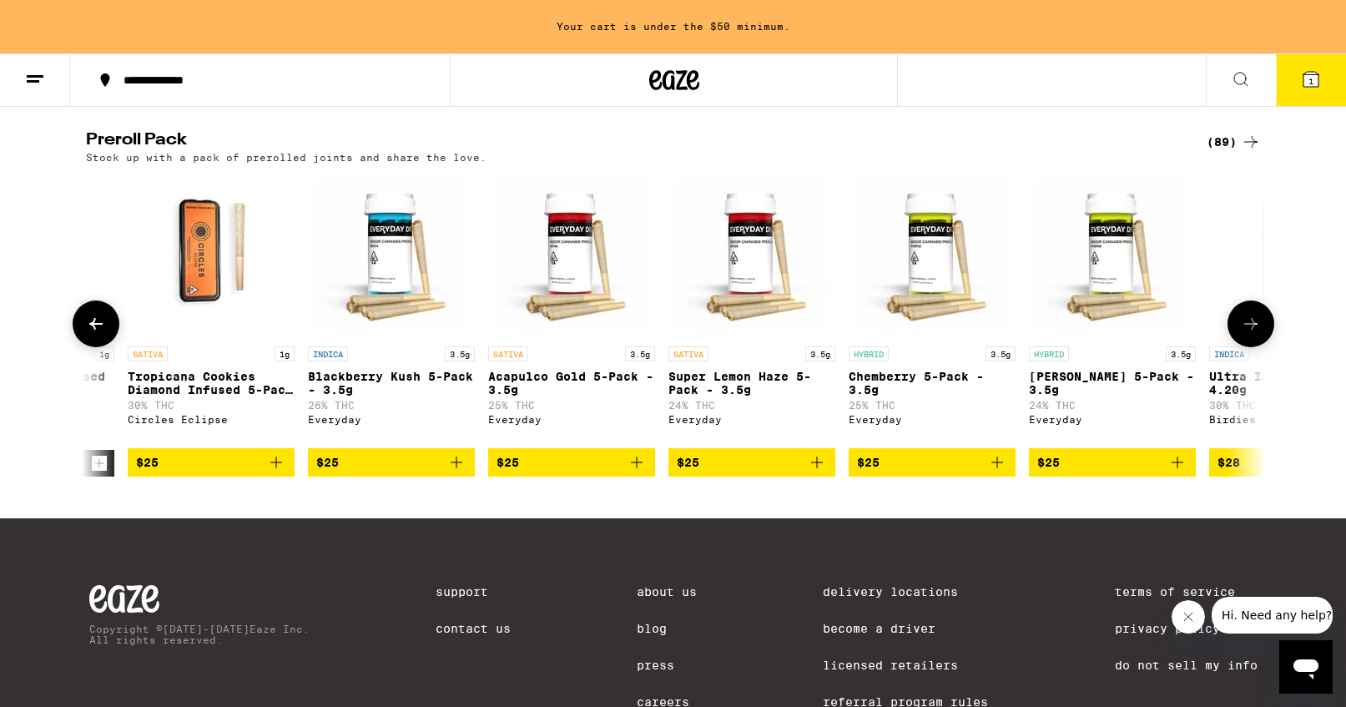
click at [99, 334] on icon at bounding box center [96, 324] width 20 height 20
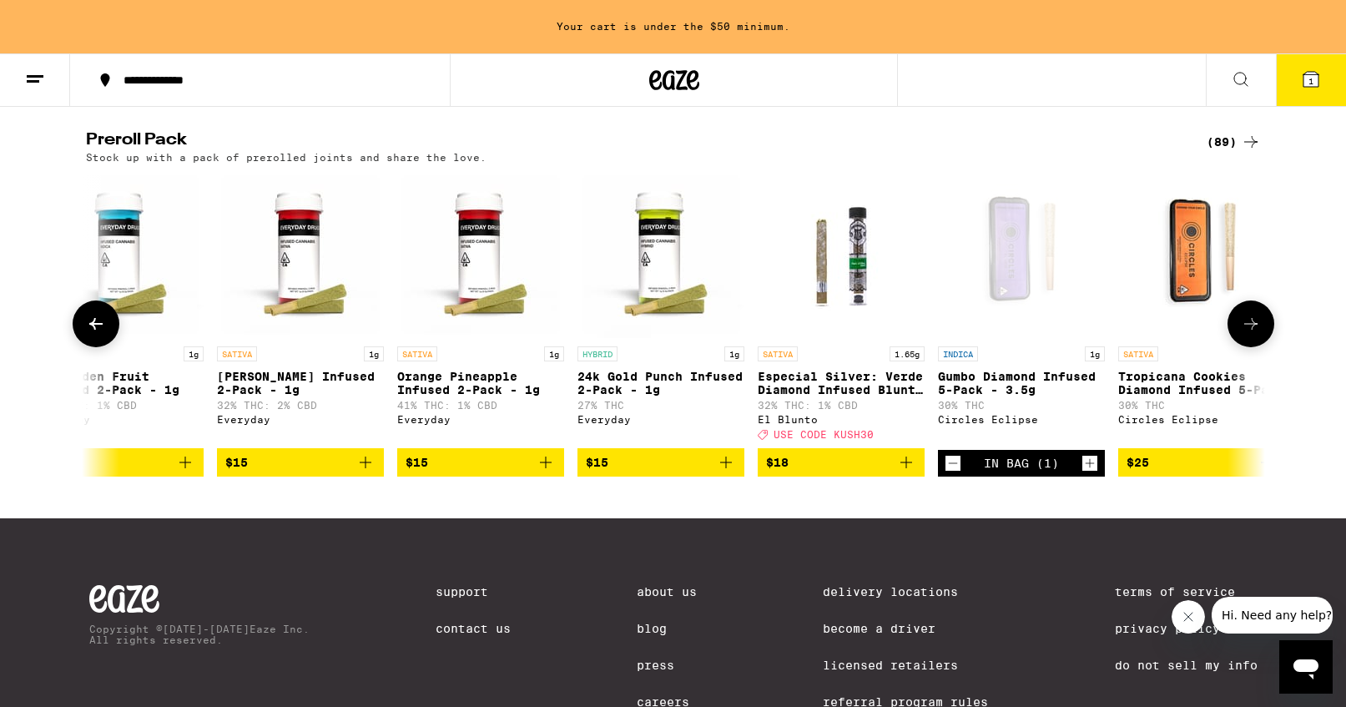
scroll to position [0, 227]
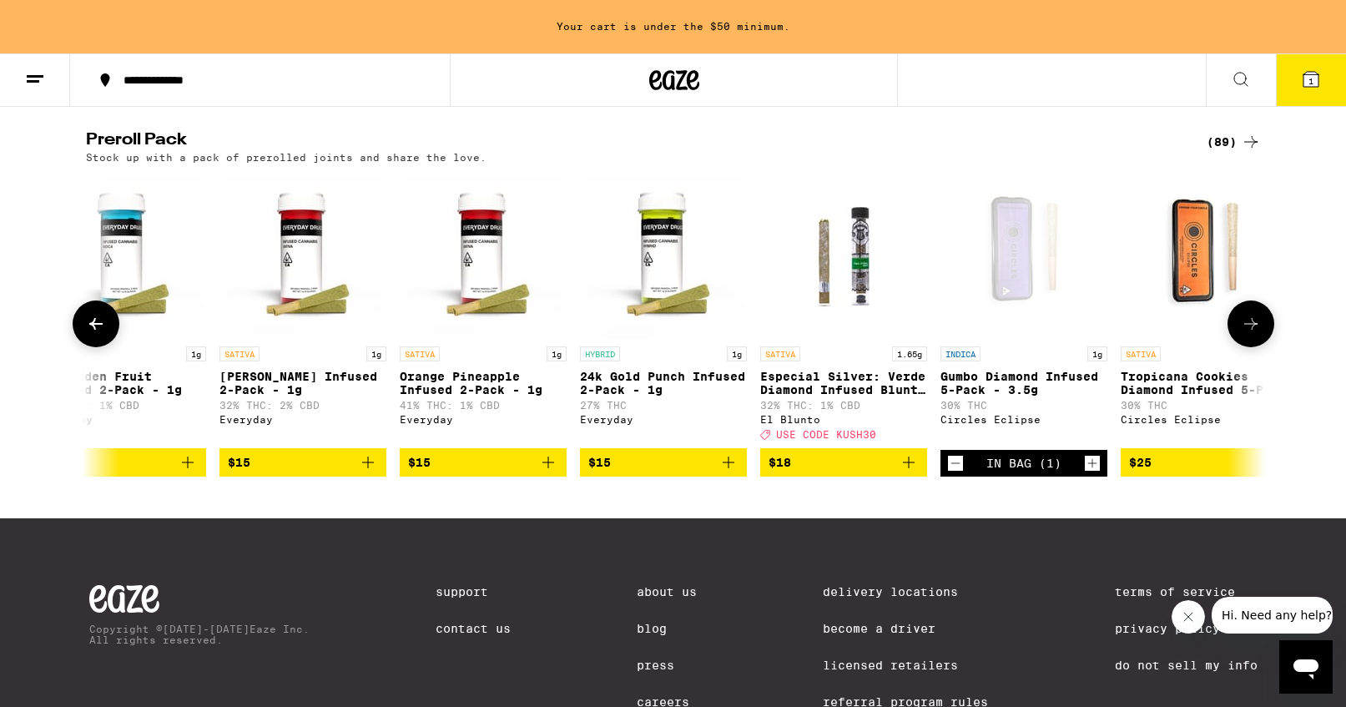
click at [99, 334] on icon at bounding box center [96, 324] width 20 height 20
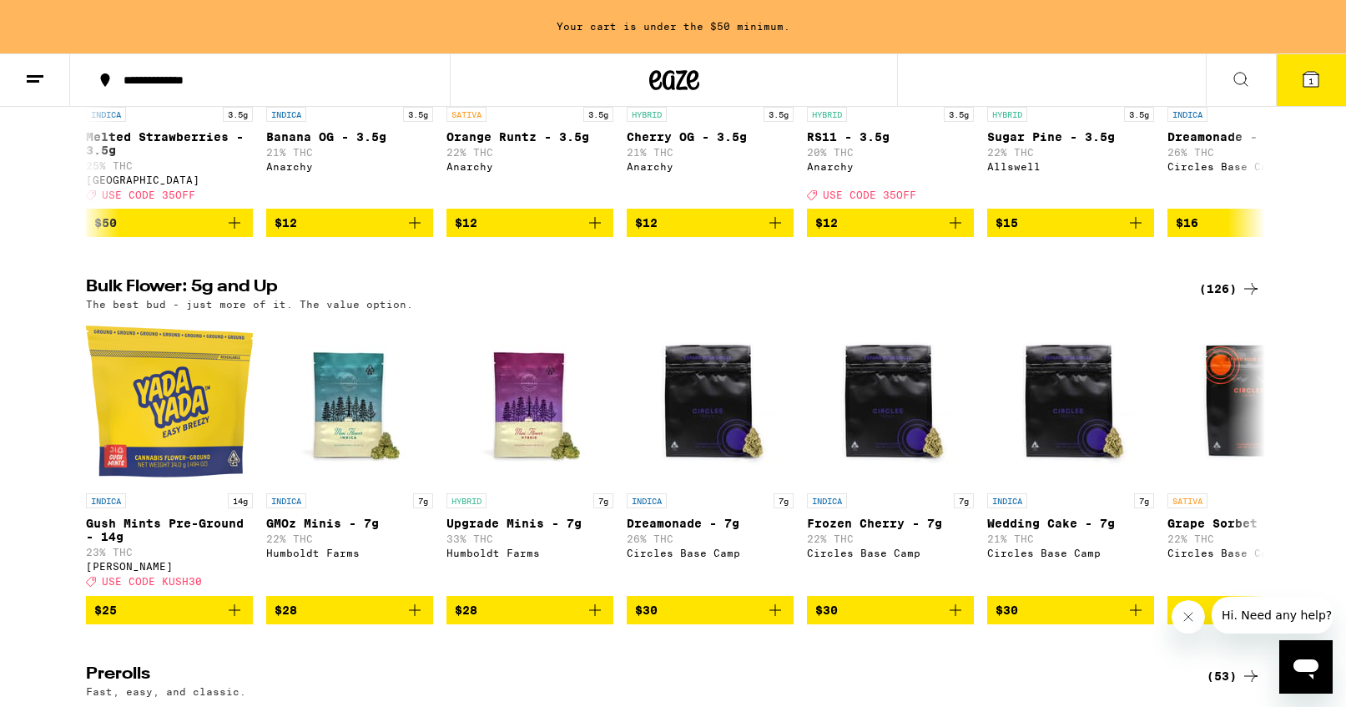
scroll to position [0, 0]
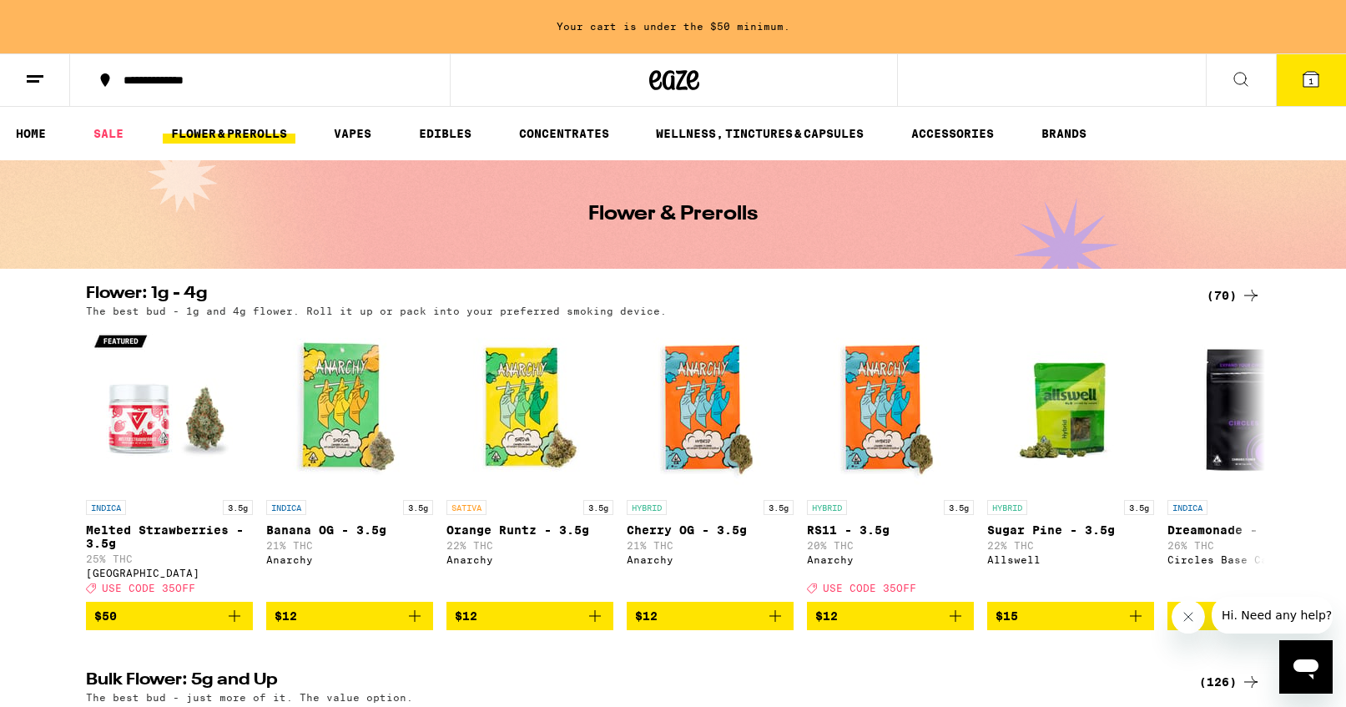
click at [34, 73] on icon at bounding box center [35, 79] width 20 height 20
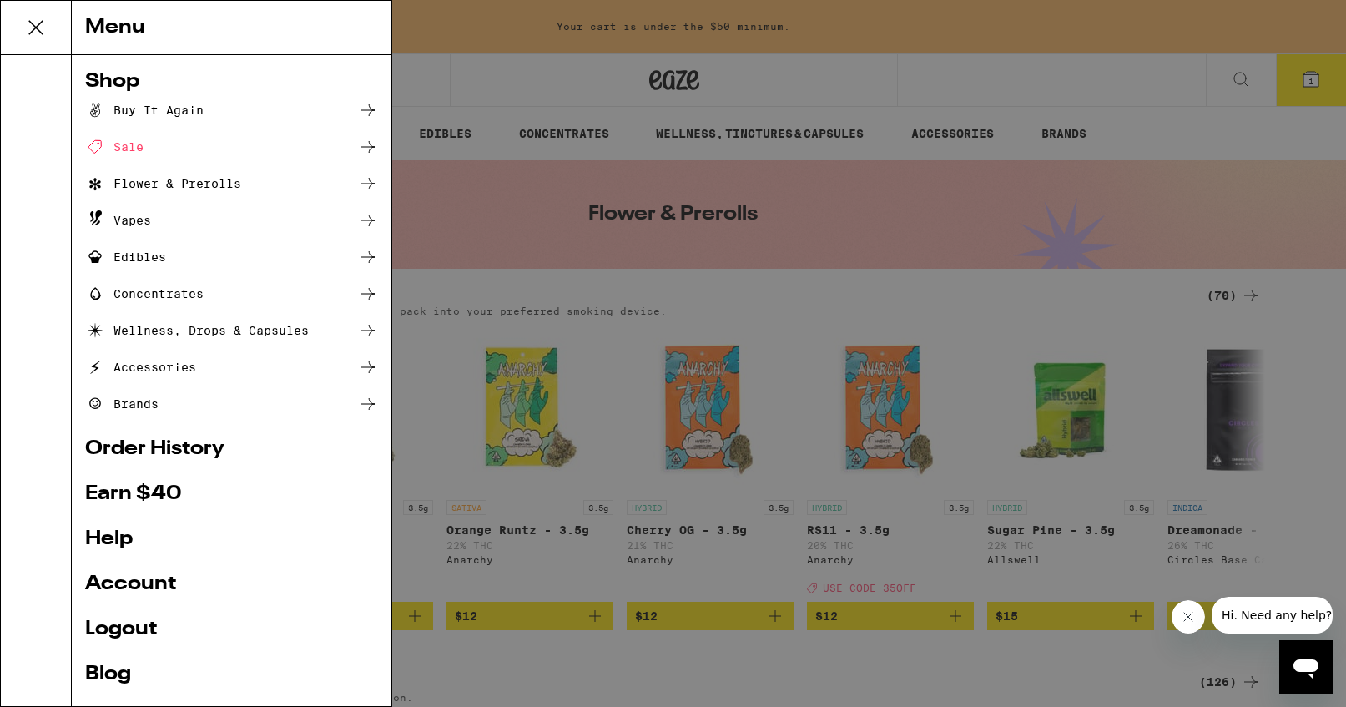
click at [153, 182] on div "Flower & Prerolls" at bounding box center [163, 184] width 156 height 20
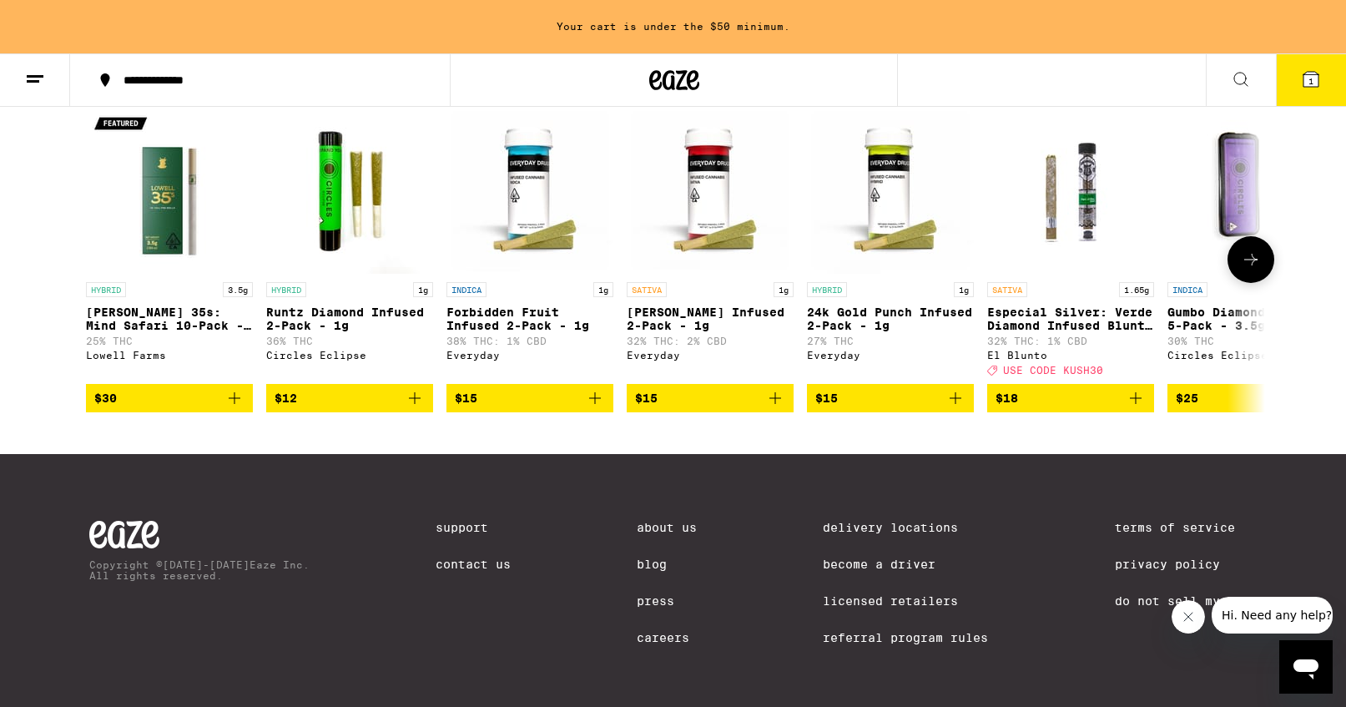
scroll to position [1248, 0]
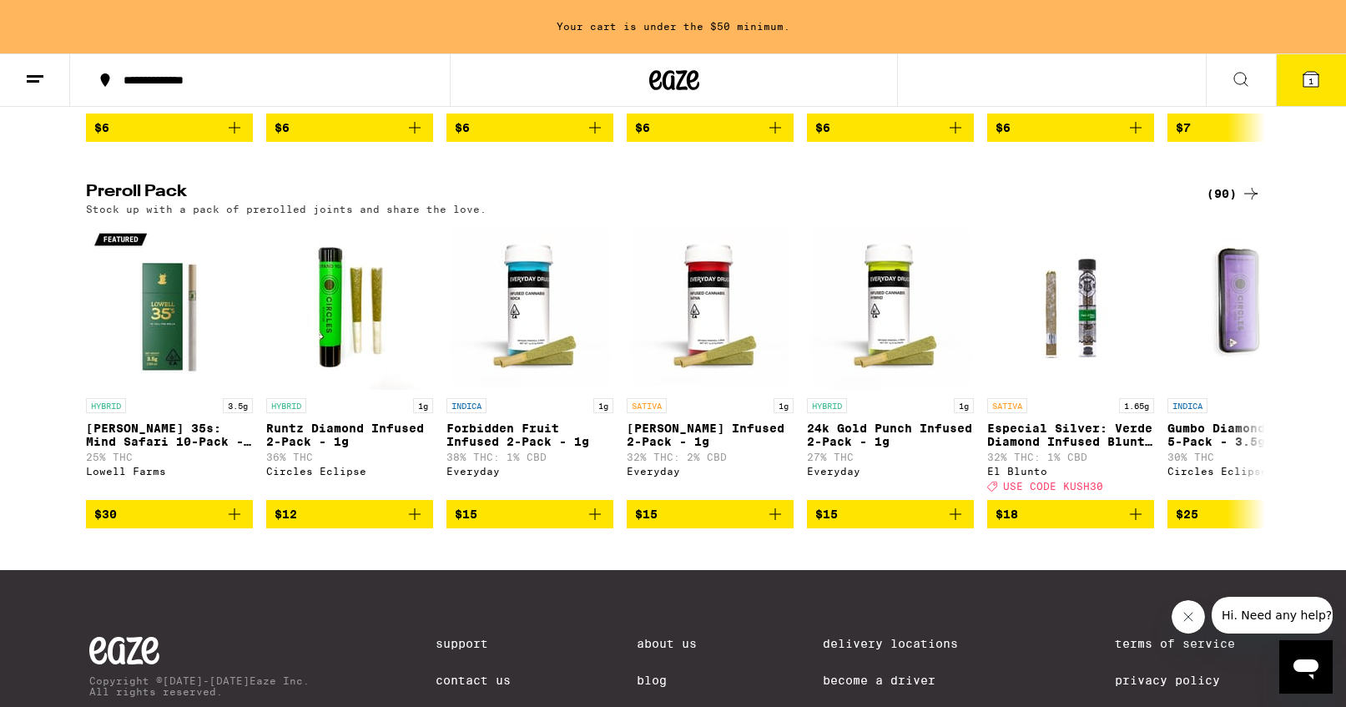
click at [1234, 204] on div "(90)" at bounding box center [1234, 194] width 54 height 20
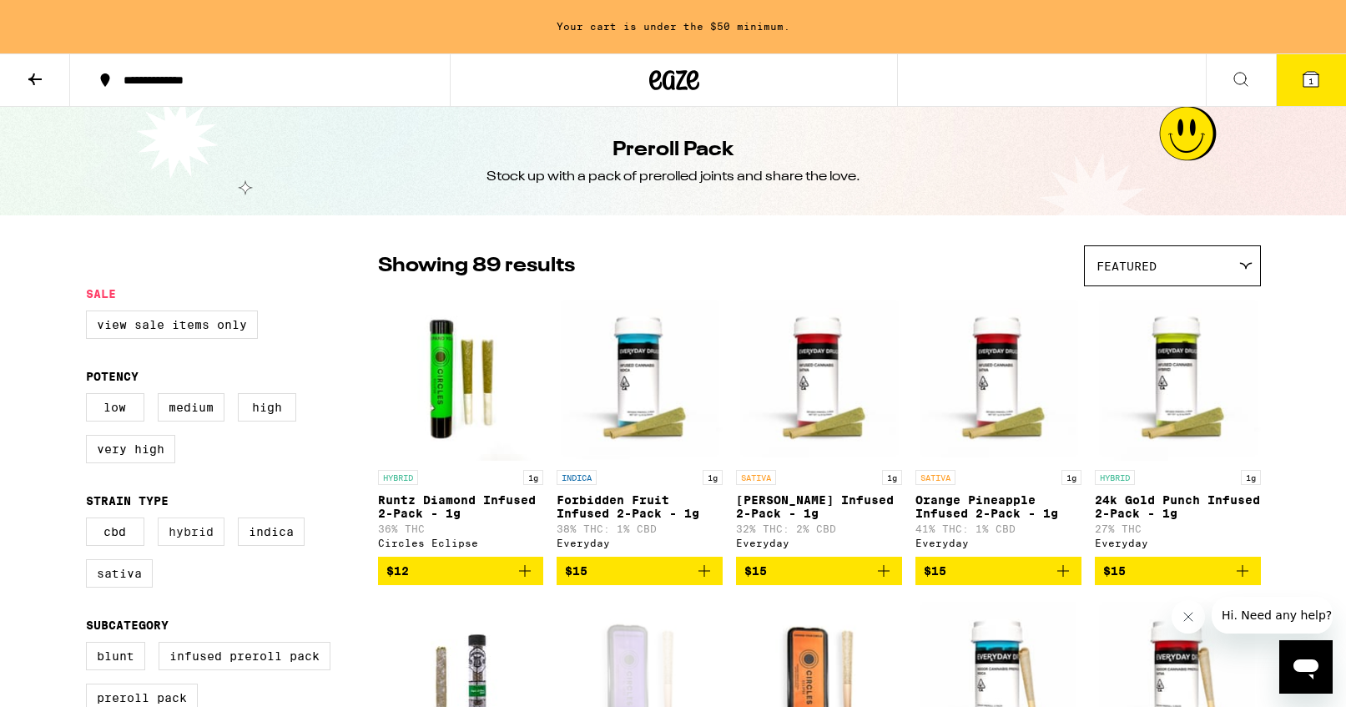
click at [198, 545] on label "Hybrid" at bounding box center [191, 531] width 67 height 28
click at [90, 521] on input "Hybrid" at bounding box center [89, 520] width 1 height 1
checkbox input "true"
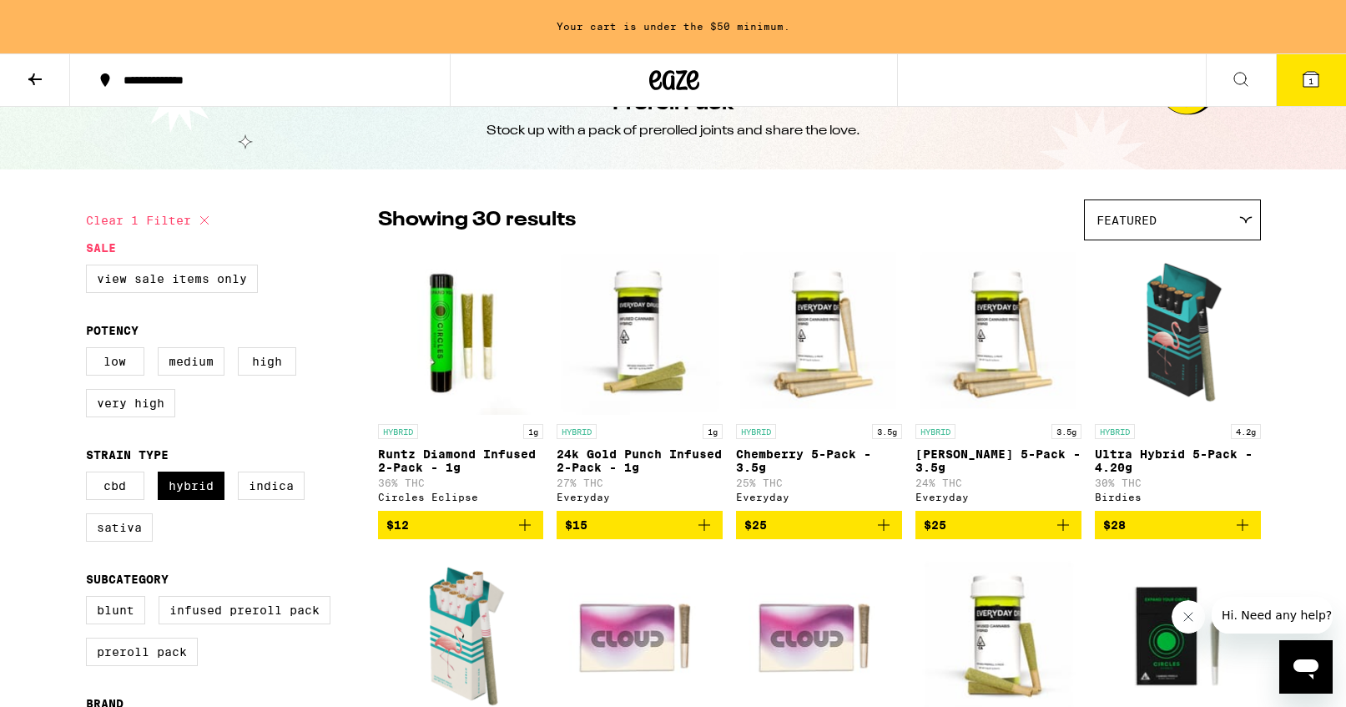
scroll to position [44, 0]
